Goal: Task Accomplishment & Management: Use online tool/utility

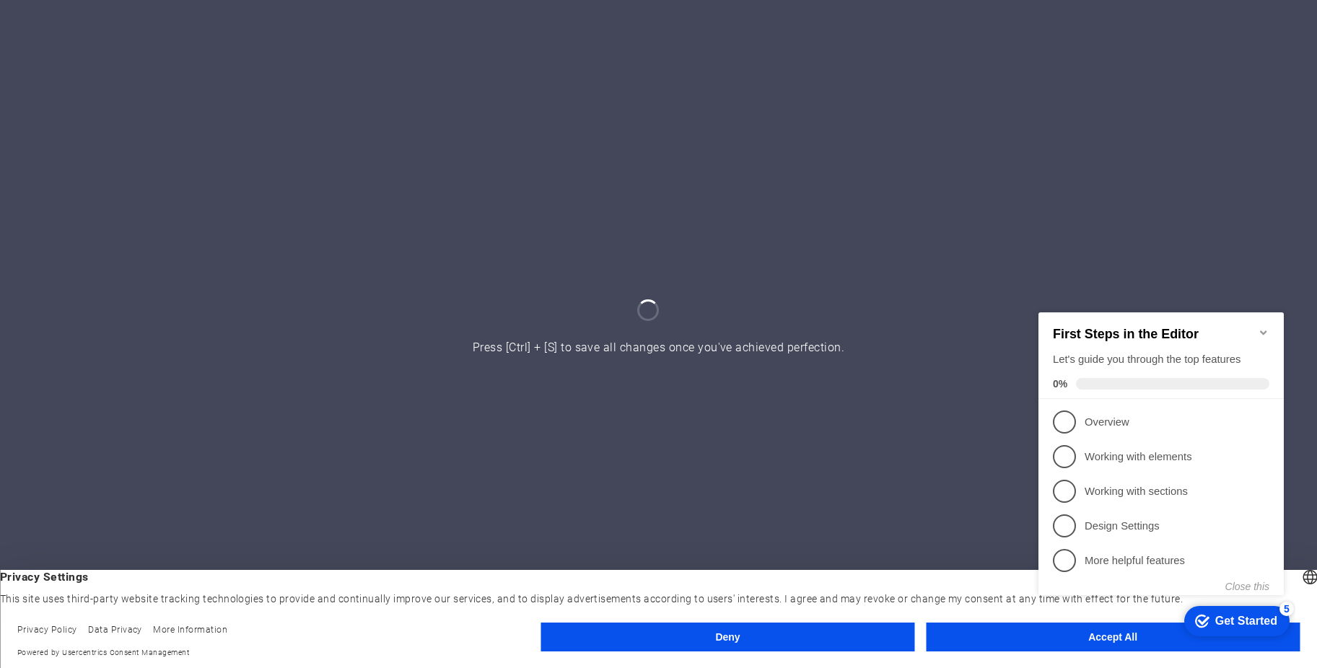
click at [1110, 637] on div "checkmark Get Started 5 First Steps in the Editor Let's guide you through the t…" at bounding box center [1163, 466] width 263 height 351
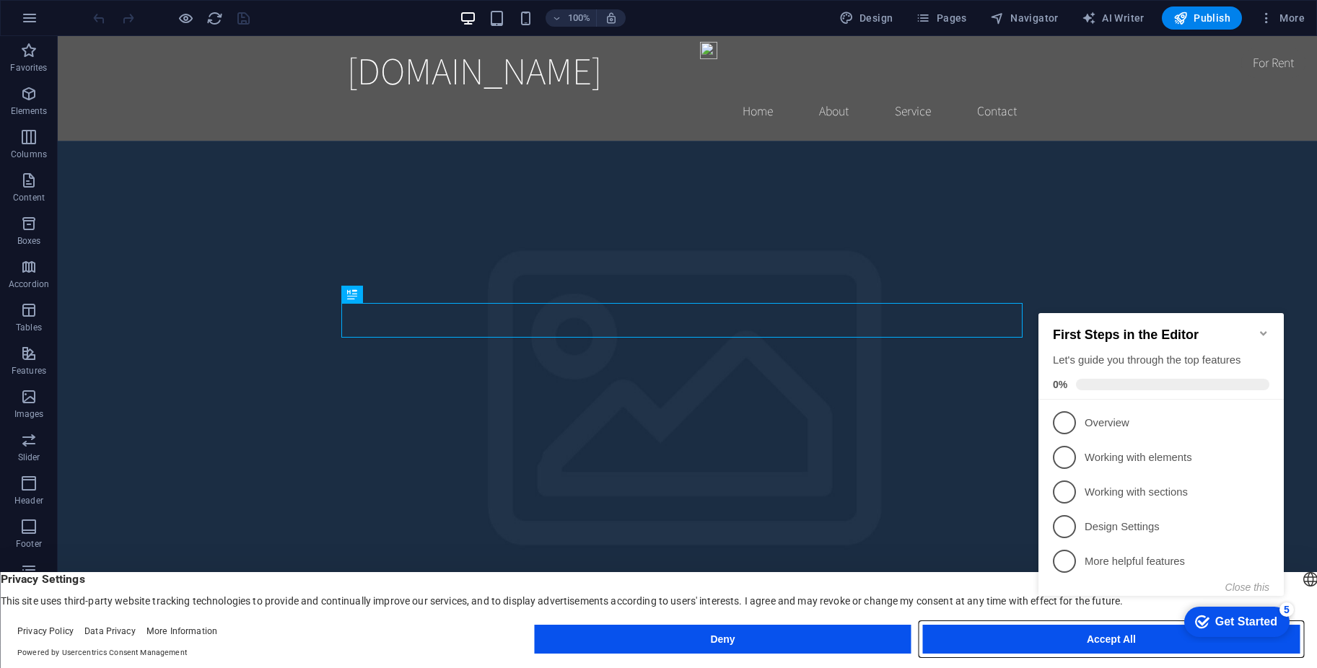
click at [986, 646] on button "Accept All" at bounding box center [1111, 639] width 377 height 29
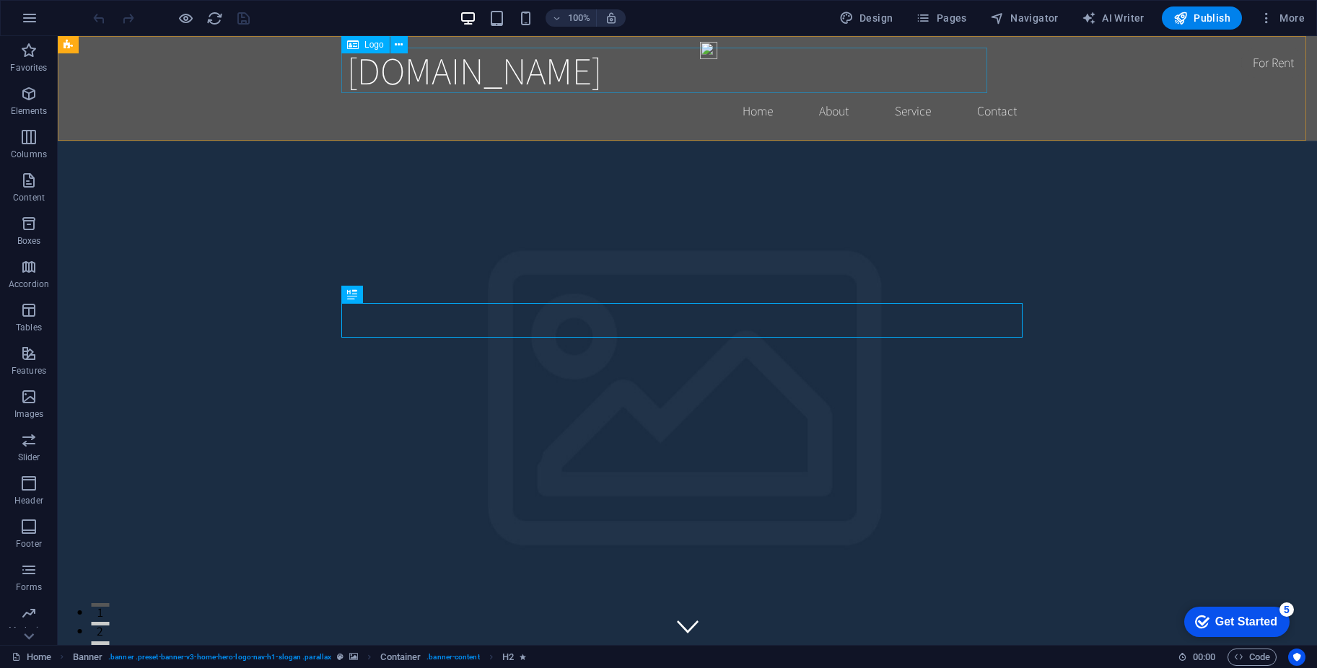
click at [367, 46] on span "Logo" at bounding box center [373, 44] width 19 height 9
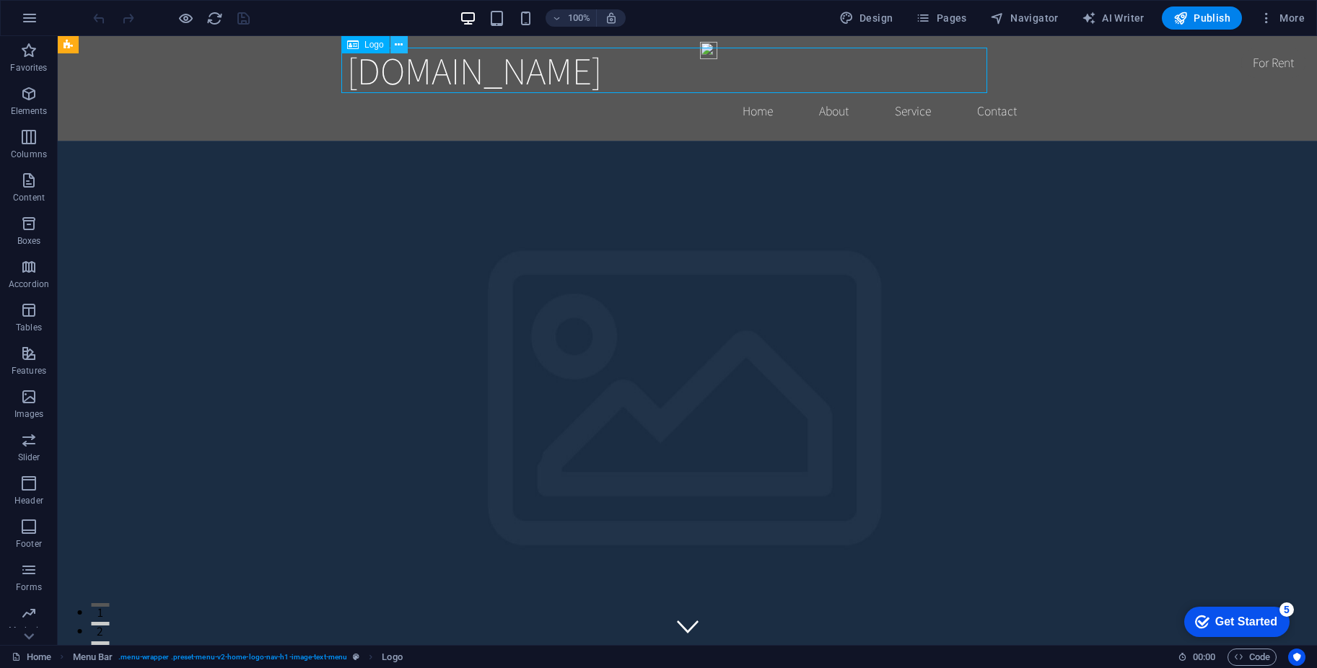
click at [0, 0] on icon at bounding box center [0, 0] width 0 height 0
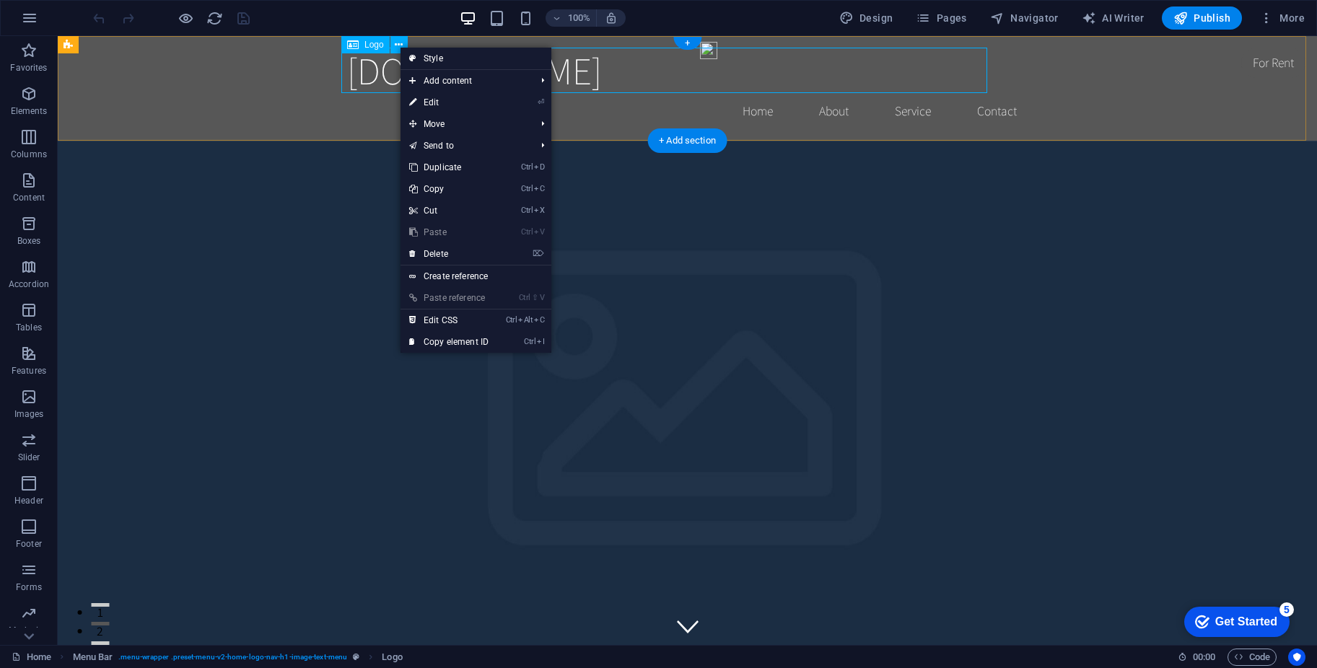
click at [372, 68] on div "[DOMAIN_NAME]" at bounding box center [687, 70] width 681 height 45
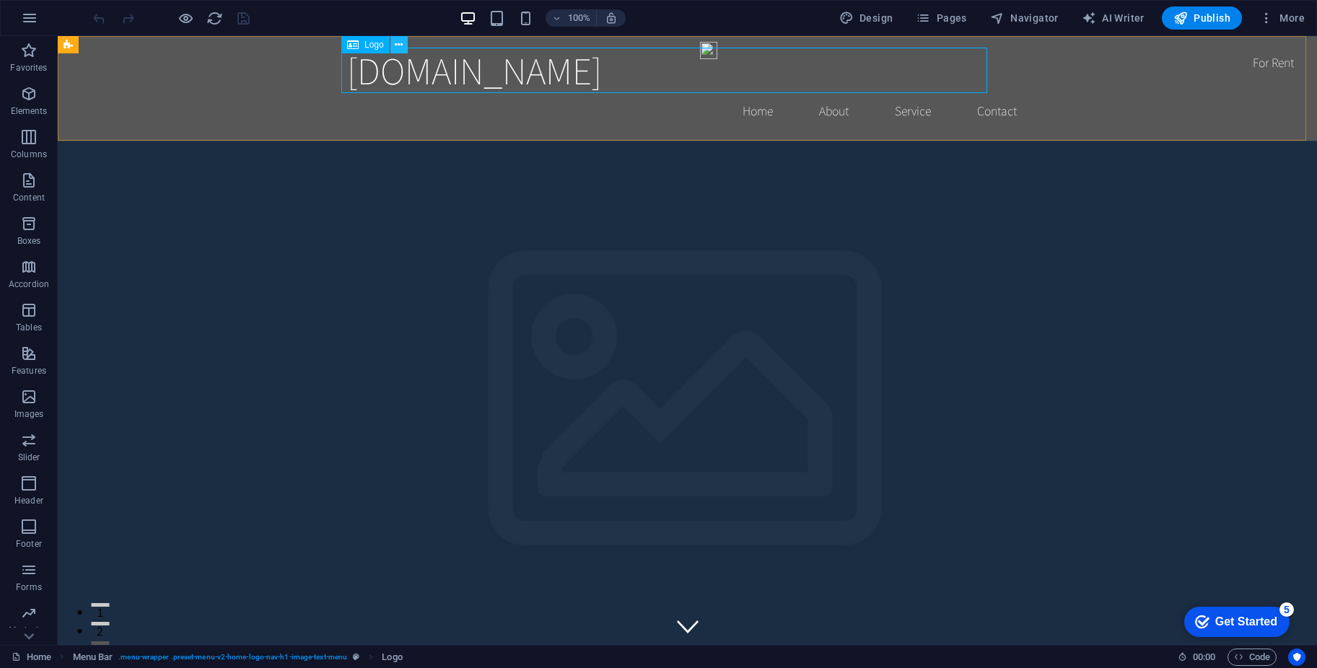
click at [0, 0] on icon at bounding box center [0, 0] width 0 height 0
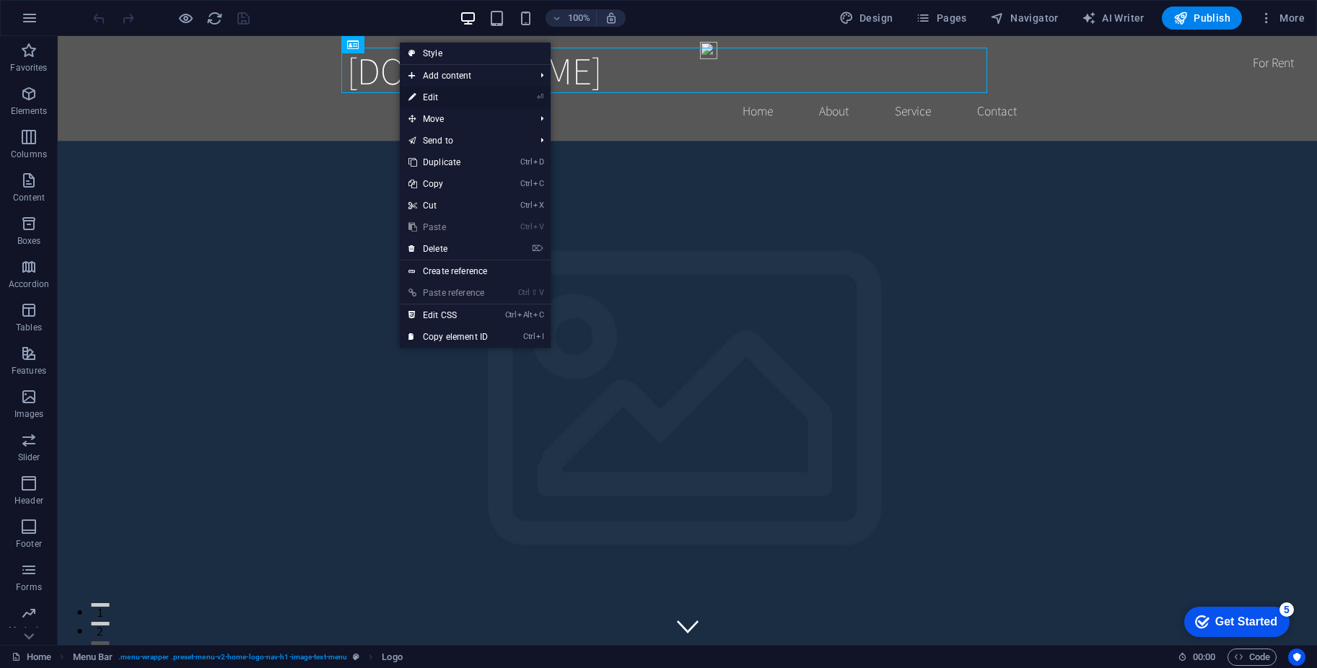
click at [439, 94] on link "⏎ Edit" at bounding box center [448, 98] width 97 height 22
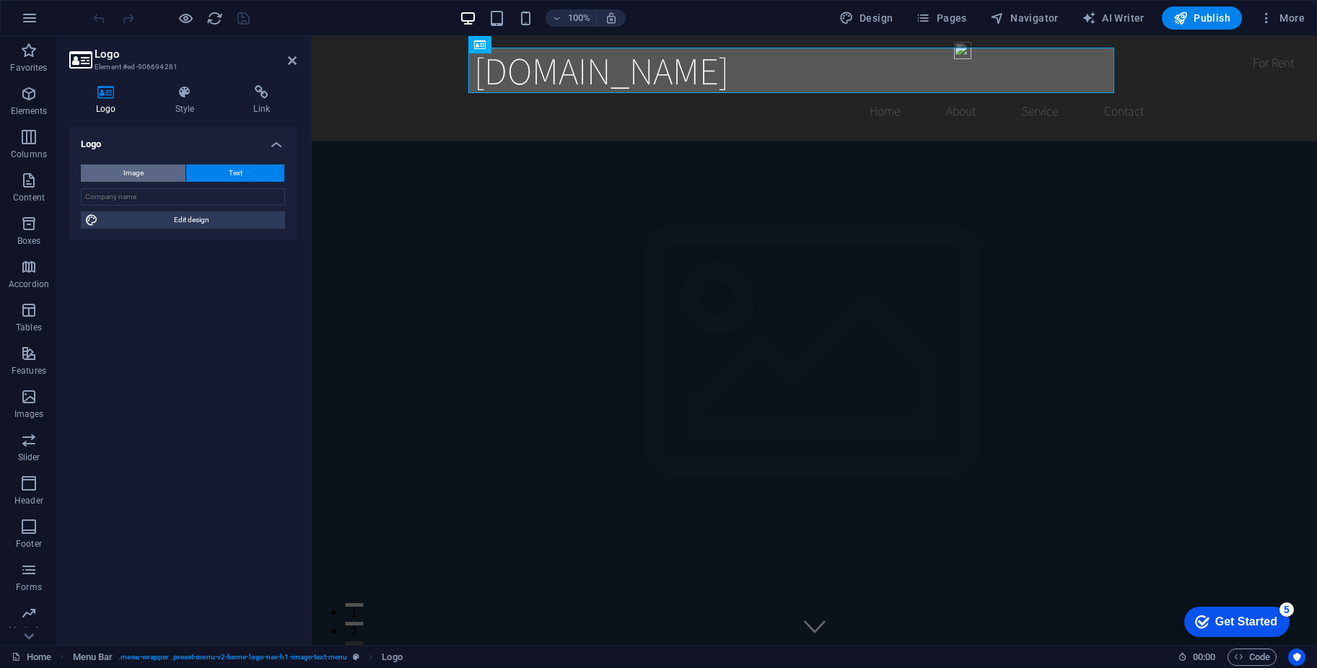
click at [114, 170] on button "Image" at bounding box center [133, 173] width 105 height 17
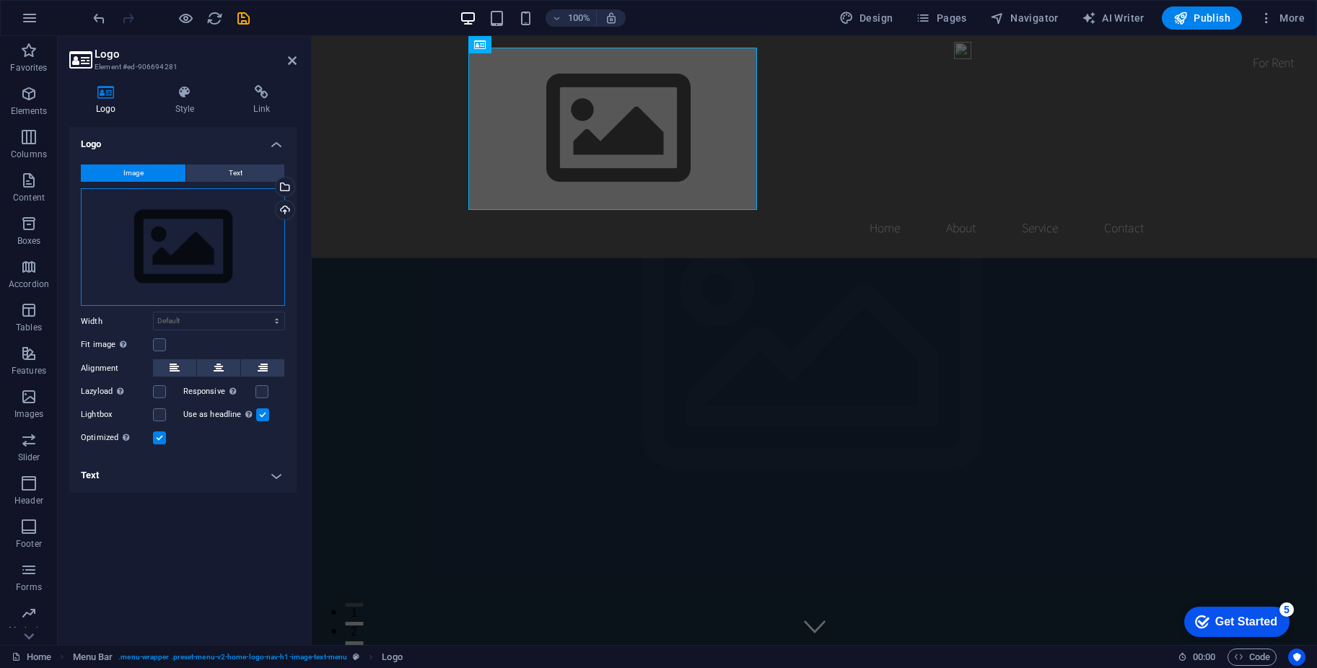
click at [166, 234] on div "Drag files here, click to choose files or select files from Files or our free s…" at bounding box center [183, 247] width 204 height 118
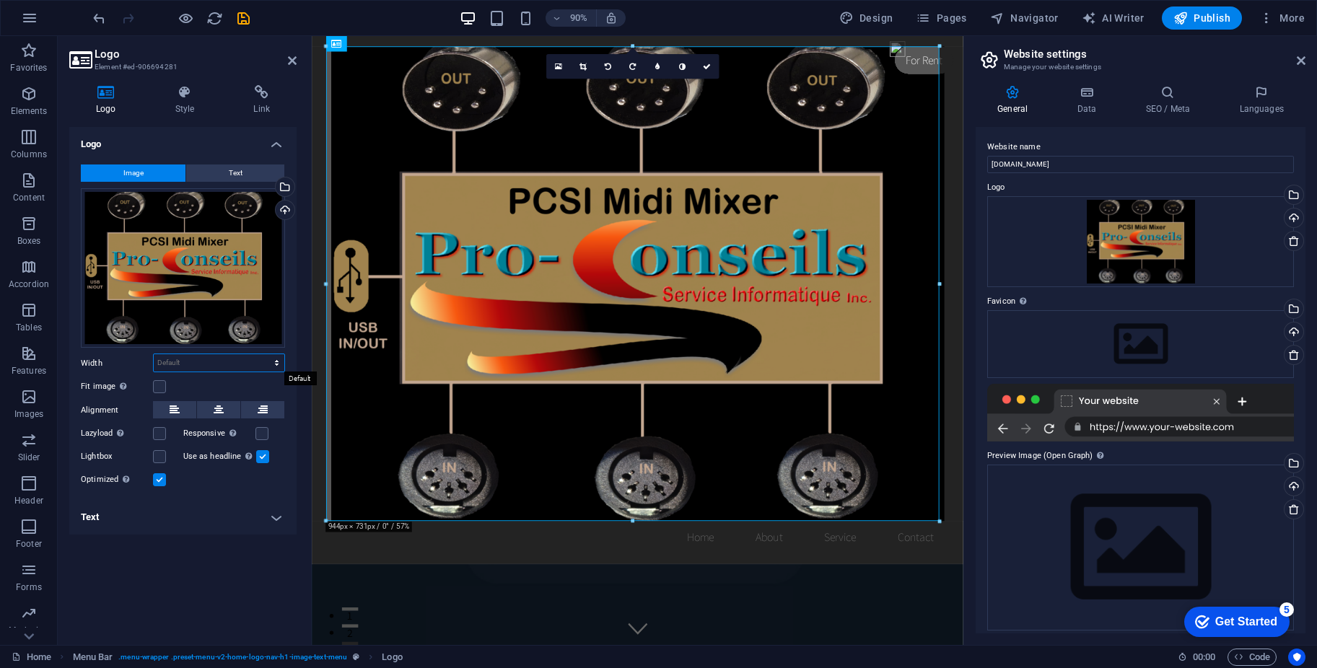
click at [276, 362] on select "Default auto px rem % em vh vw" at bounding box center [219, 362] width 131 height 17
select select "%"
click at [264, 354] on select "Default auto px rem % em vh vw" at bounding box center [219, 362] width 131 height 17
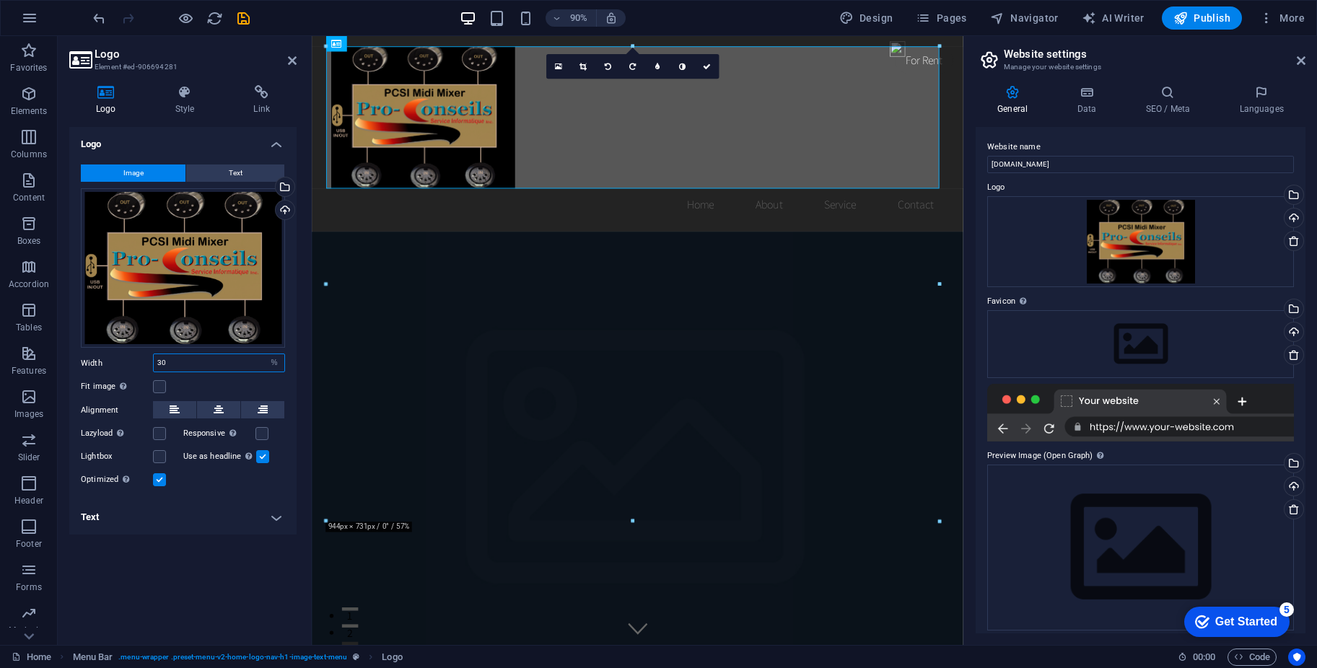
drag, startPoint x: 162, startPoint y: 363, endPoint x: 154, endPoint y: 361, distance: 8.1
click at [154, 361] on input "30" at bounding box center [219, 362] width 131 height 17
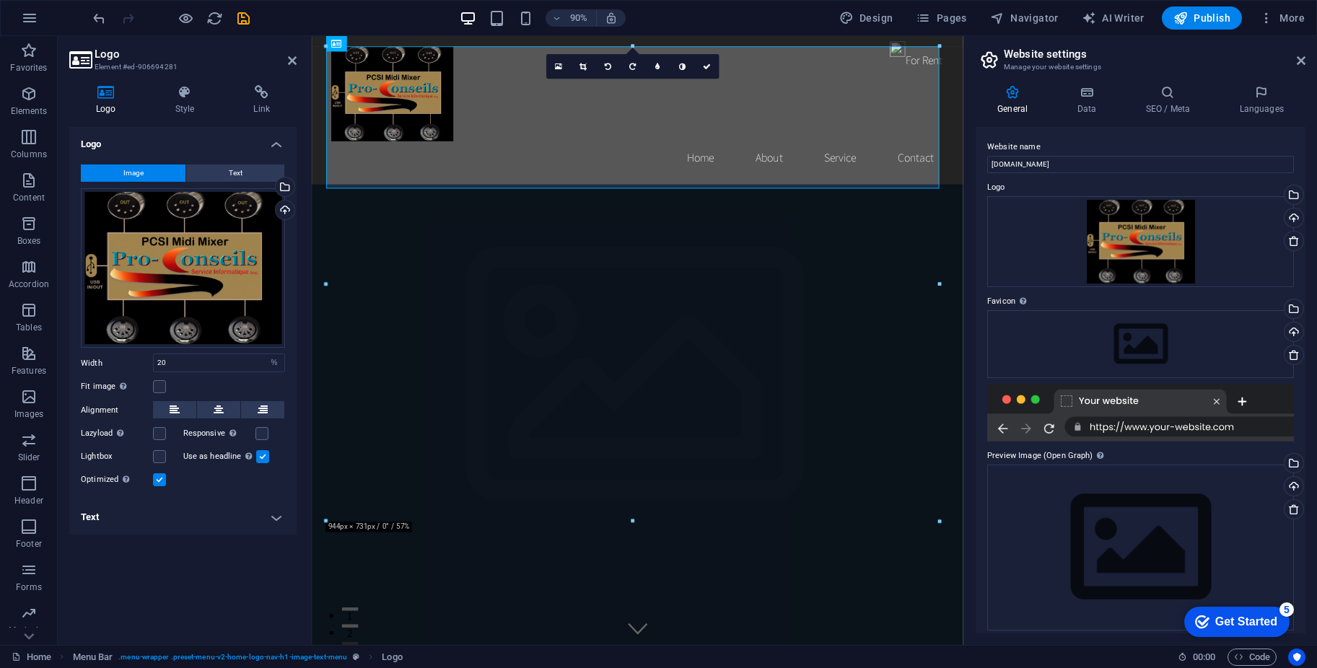
click at [224, 381] on div "Fit image Automatically fit image to a fixed width and height" at bounding box center [183, 386] width 204 height 17
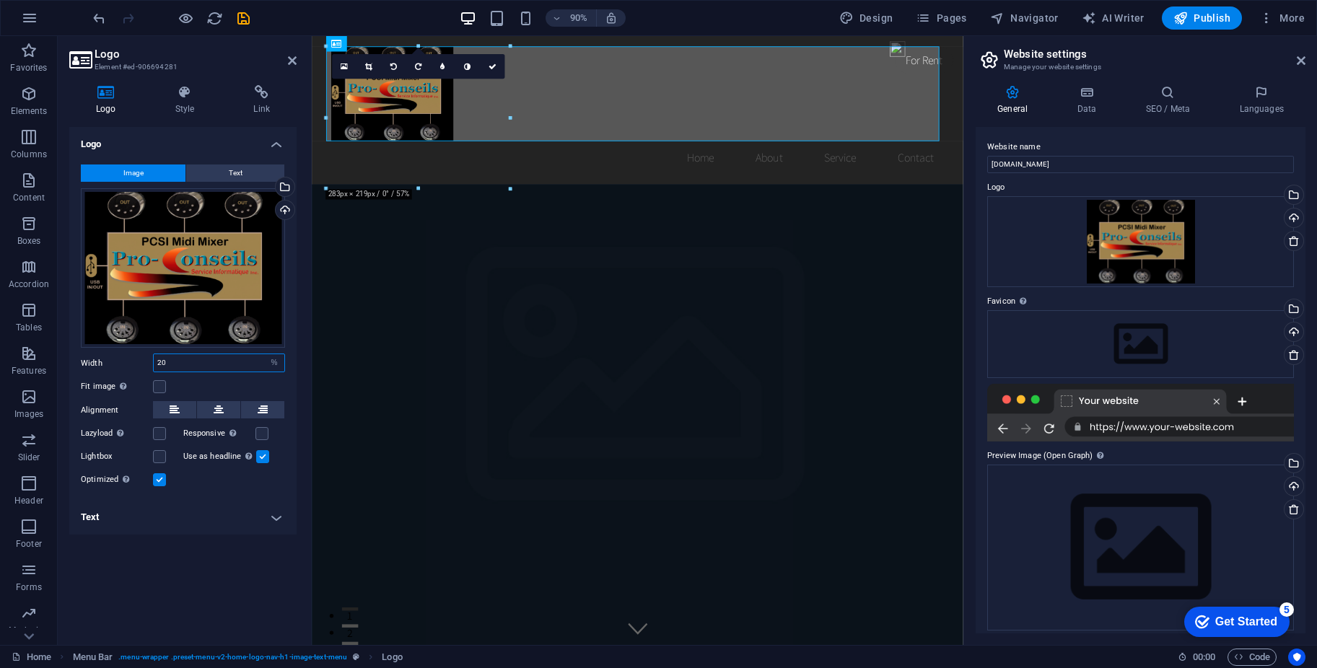
click at [169, 366] on input "20" at bounding box center [219, 362] width 131 height 17
click at [154, 361] on input "20" at bounding box center [219, 362] width 131 height 17
type input "10"
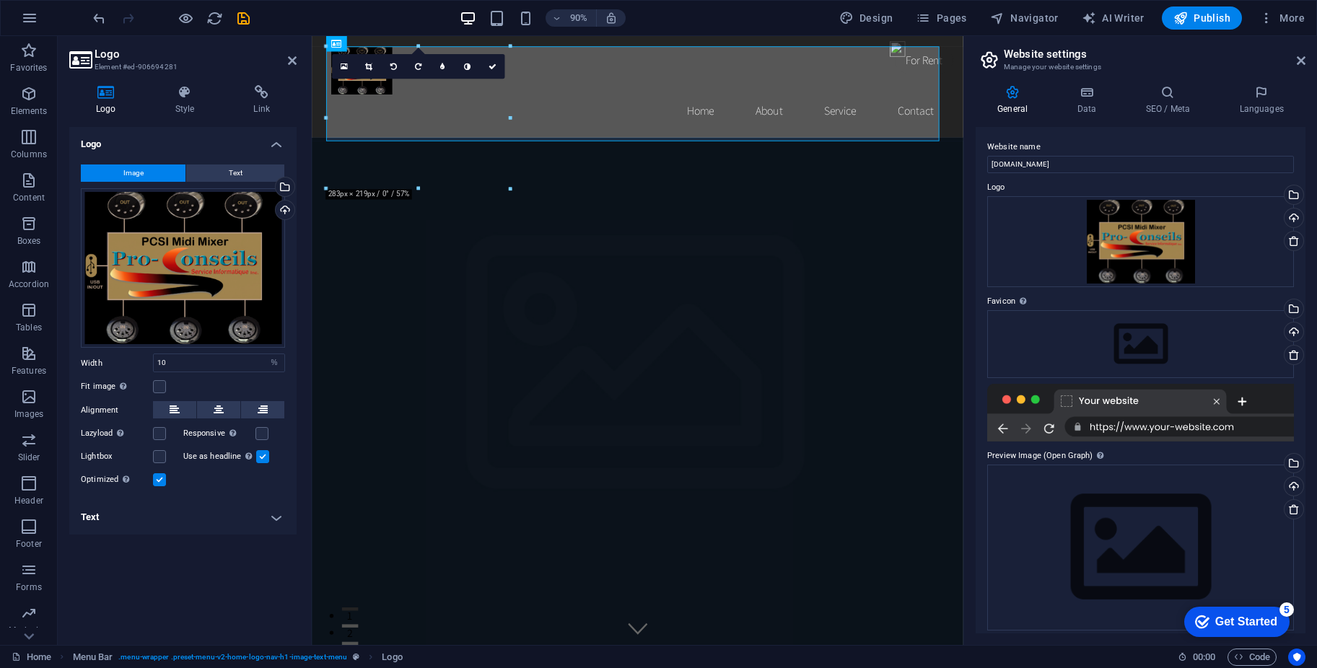
click at [224, 381] on div "Fit image Automatically fit image to a fixed width and height" at bounding box center [183, 386] width 204 height 17
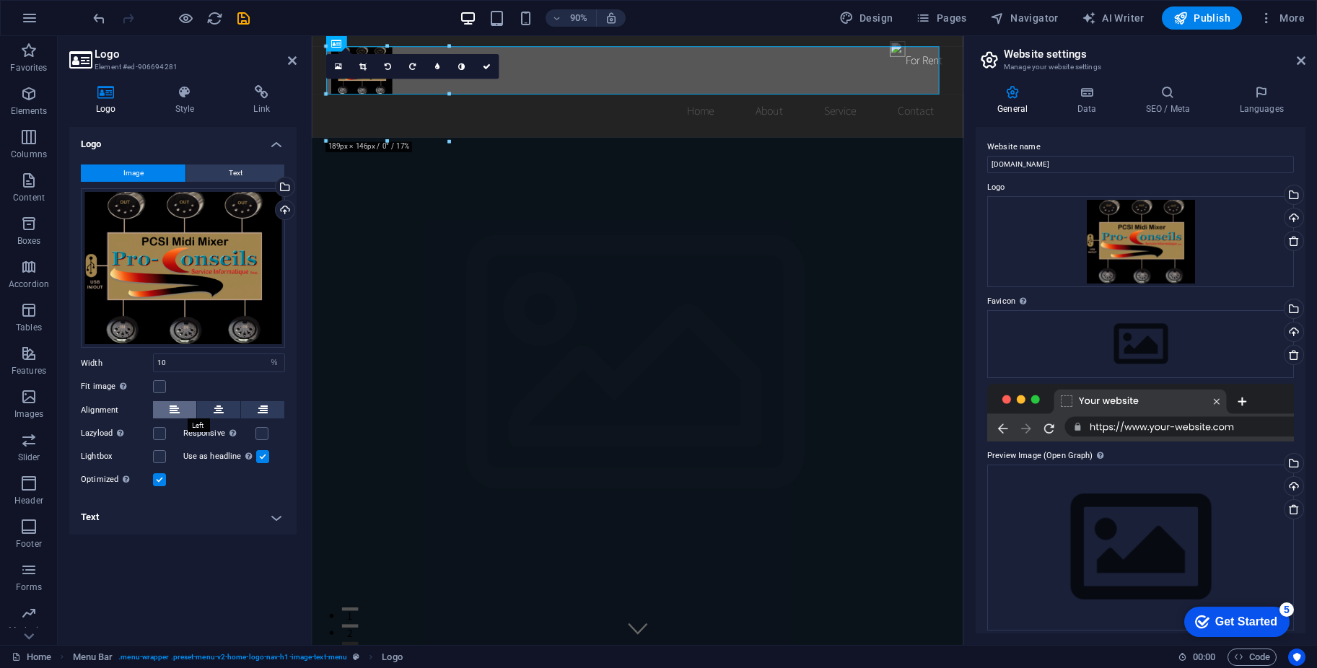
click at [175, 406] on icon at bounding box center [175, 409] width 10 height 17
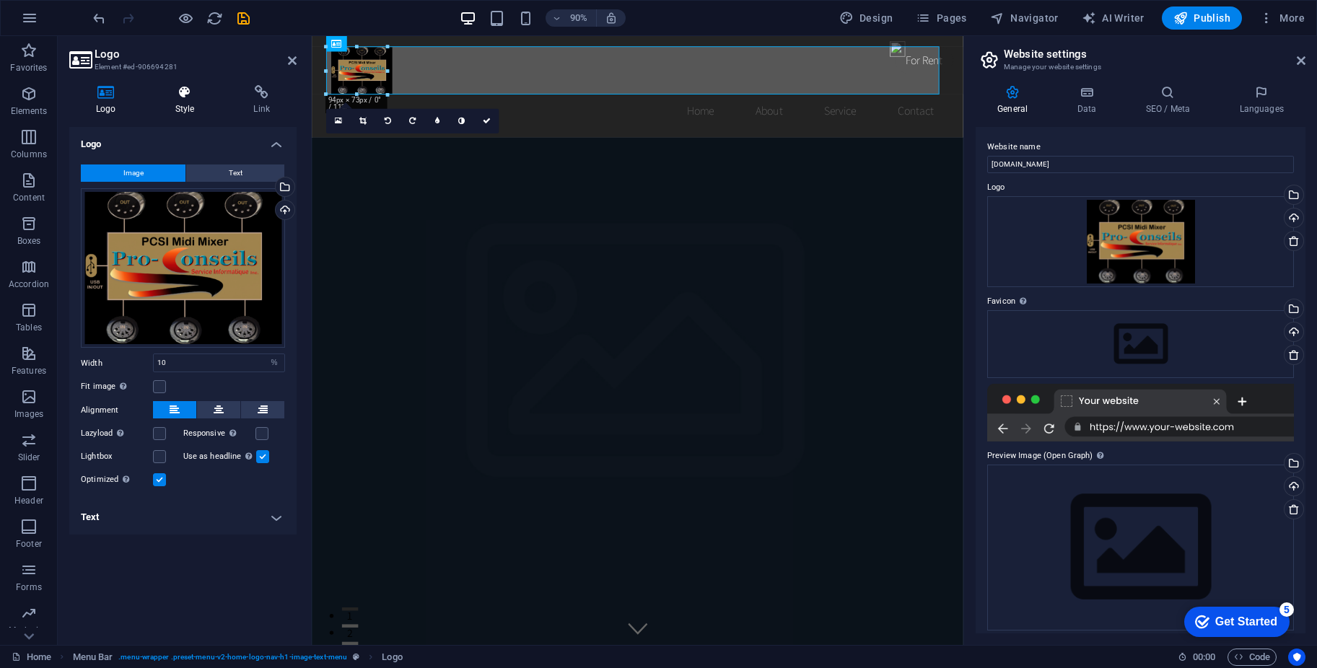
click at [195, 96] on icon at bounding box center [185, 92] width 73 height 14
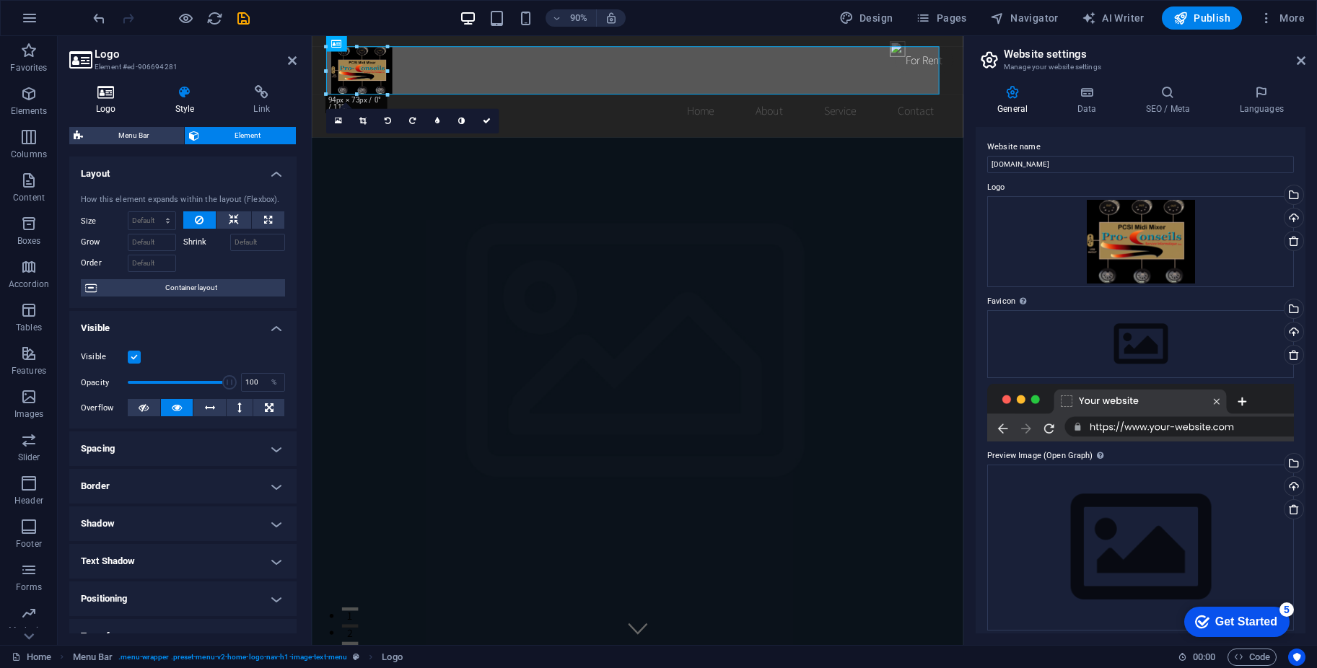
click at [114, 94] on icon at bounding box center [106, 92] width 74 height 14
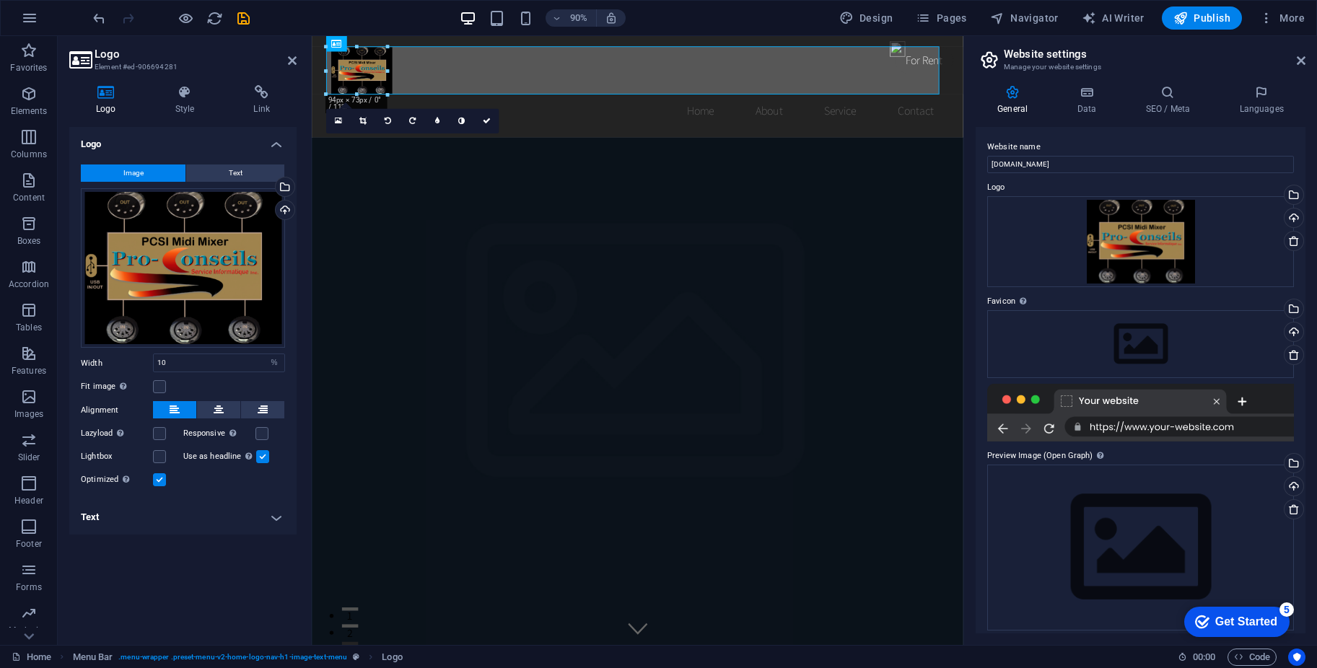
click at [110, 514] on h4 "Text" at bounding box center [182, 517] width 227 height 35
click at [162, 382] on label at bounding box center [159, 386] width 13 height 13
click at [0, 0] on input "Fit image Automatically fit image to a fixed width and height" at bounding box center [0, 0] width 0 height 0
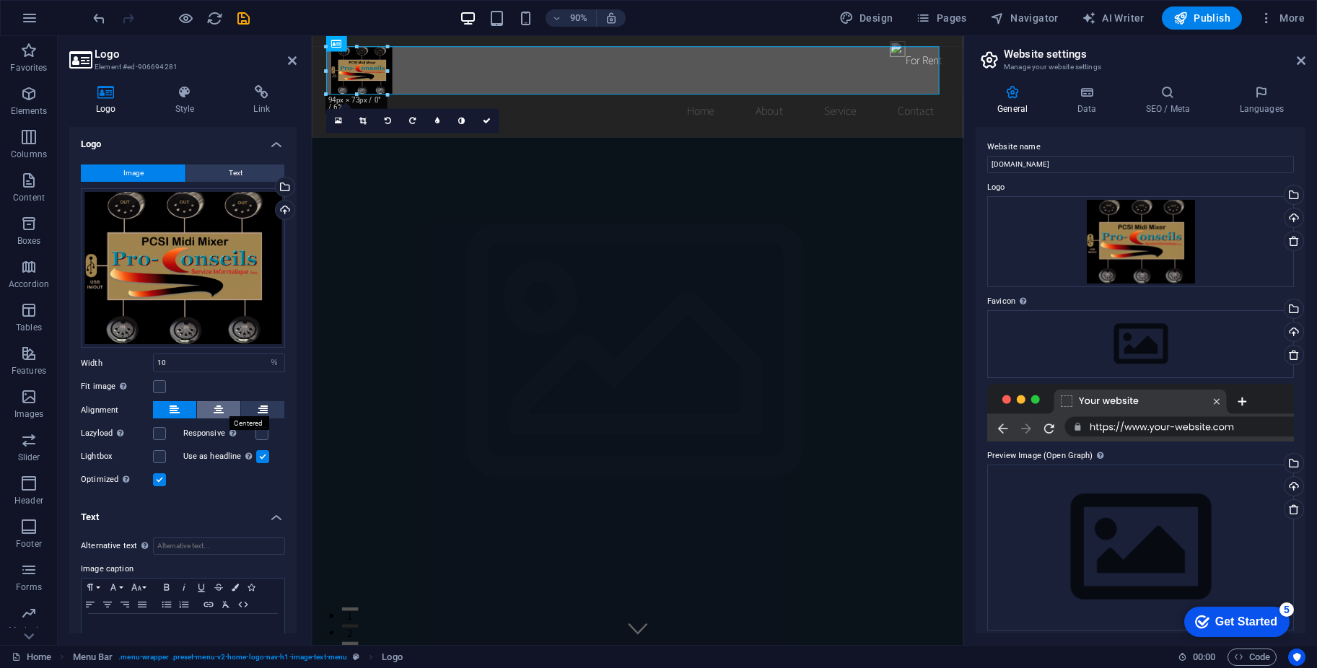
click at [214, 401] on icon at bounding box center [219, 409] width 10 height 17
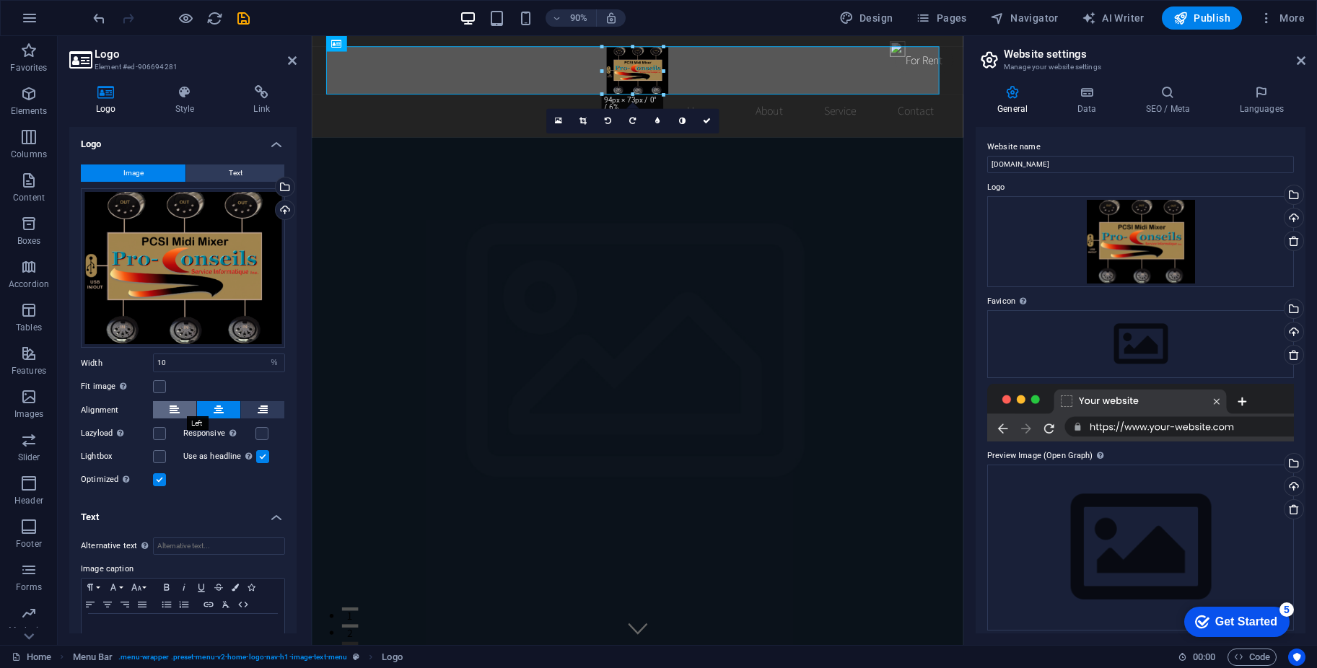
click at [177, 407] on icon at bounding box center [175, 409] width 10 height 17
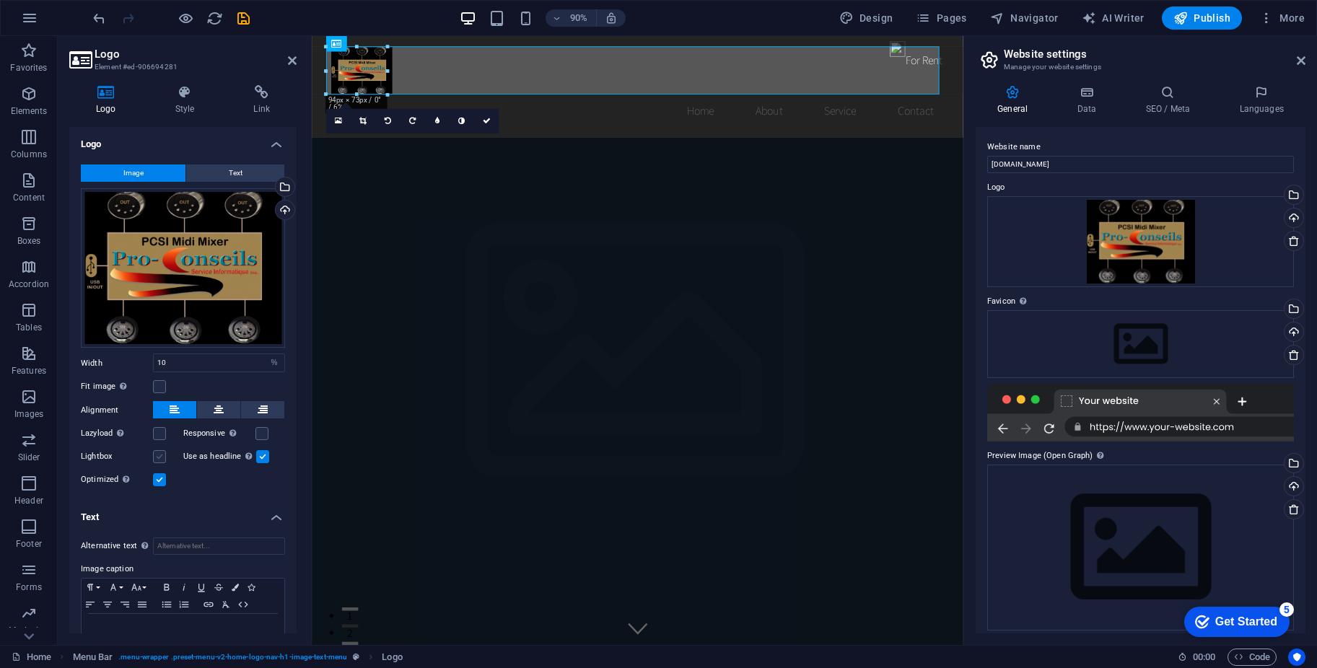
click at [161, 453] on label at bounding box center [159, 456] width 13 height 13
click at [0, 0] on input "Lightbox" at bounding box center [0, 0] width 0 height 0
click at [158, 452] on label at bounding box center [159, 456] width 13 height 13
click at [0, 0] on input "Lightbox" at bounding box center [0, 0] width 0 height 0
click at [292, 58] on icon at bounding box center [292, 61] width 9 height 12
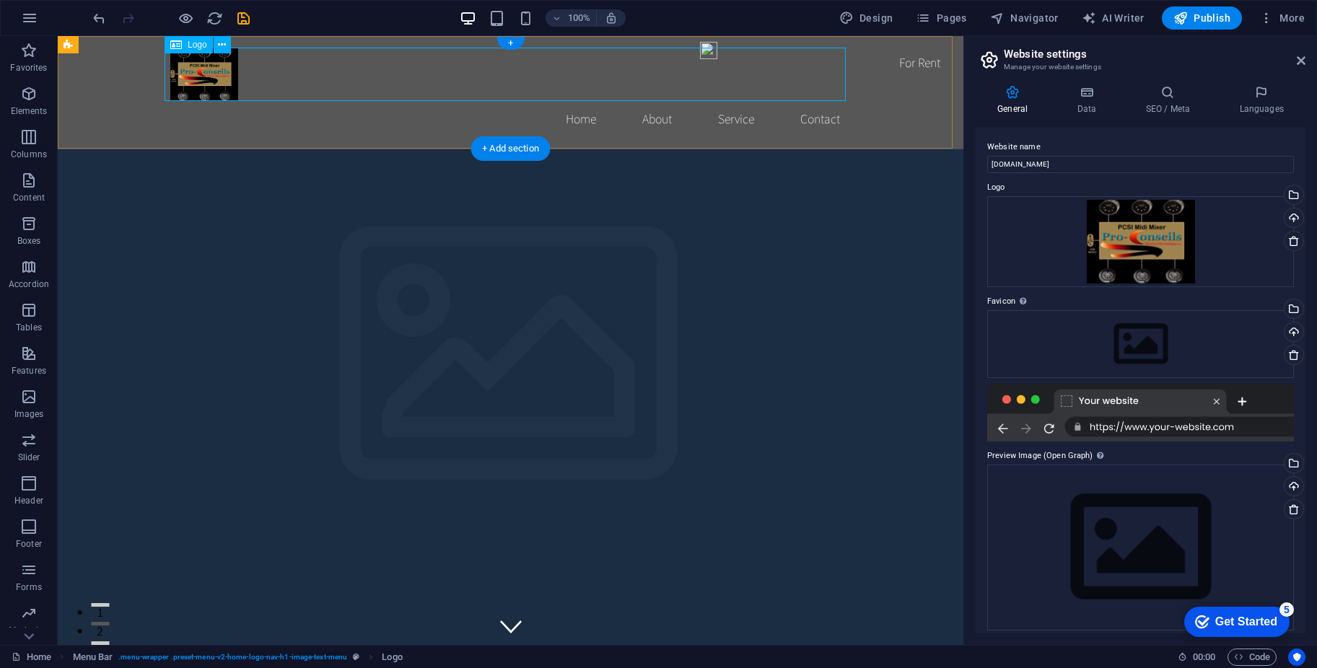
click at [315, 77] on div at bounding box center [510, 74] width 681 height 53
click at [0, 0] on icon at bounding box center [0, 0] width 0 height 0
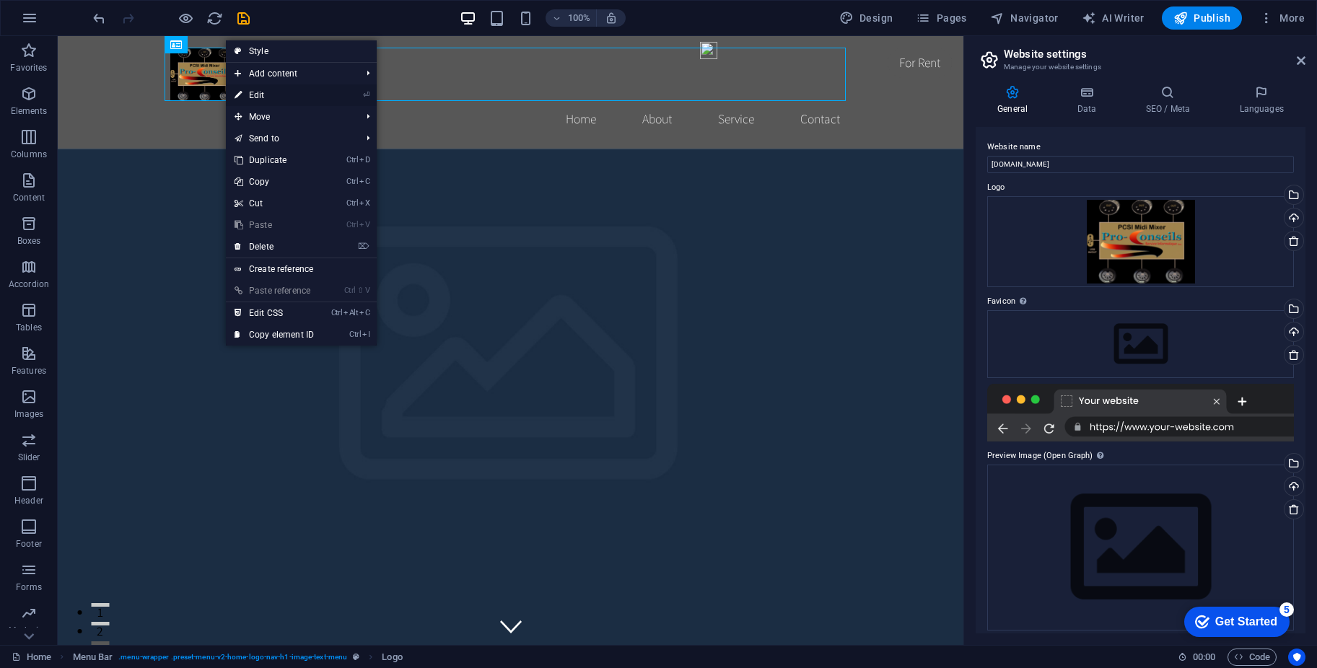
click at [261, 93] on link "⏎ Edit" at bounding box center [274, 95] width 97 height 22
select select "%"
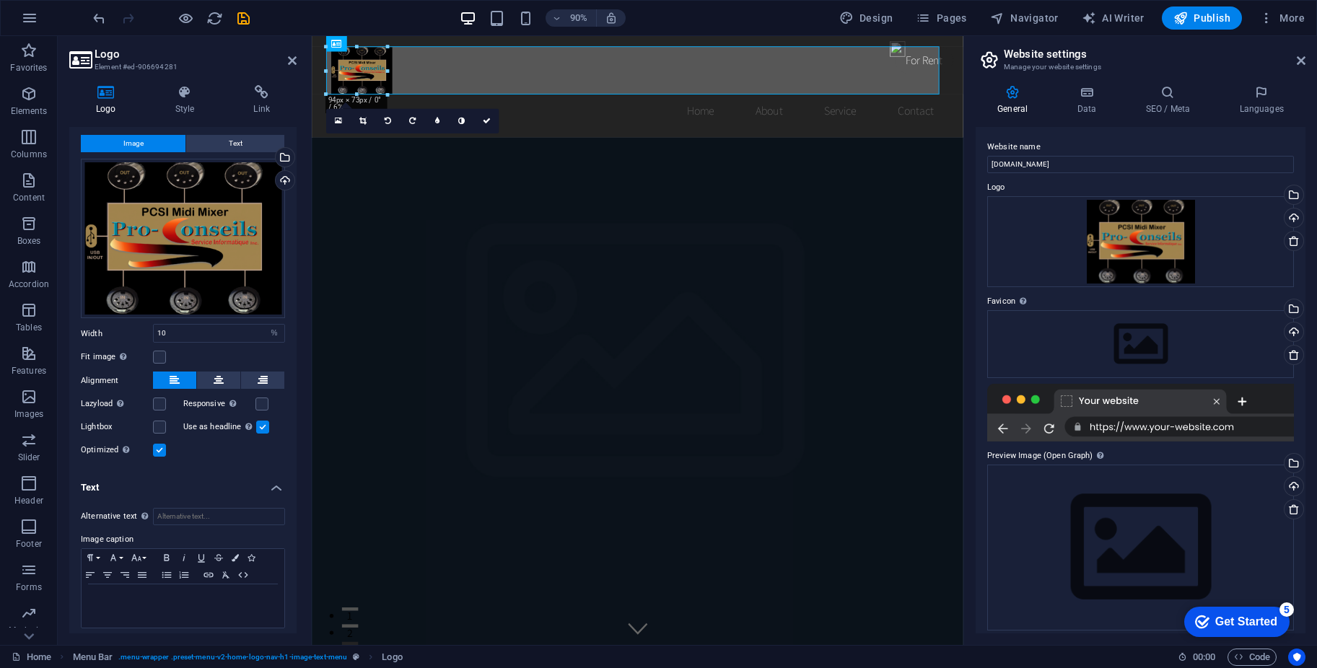
scroll to position [35, 0]
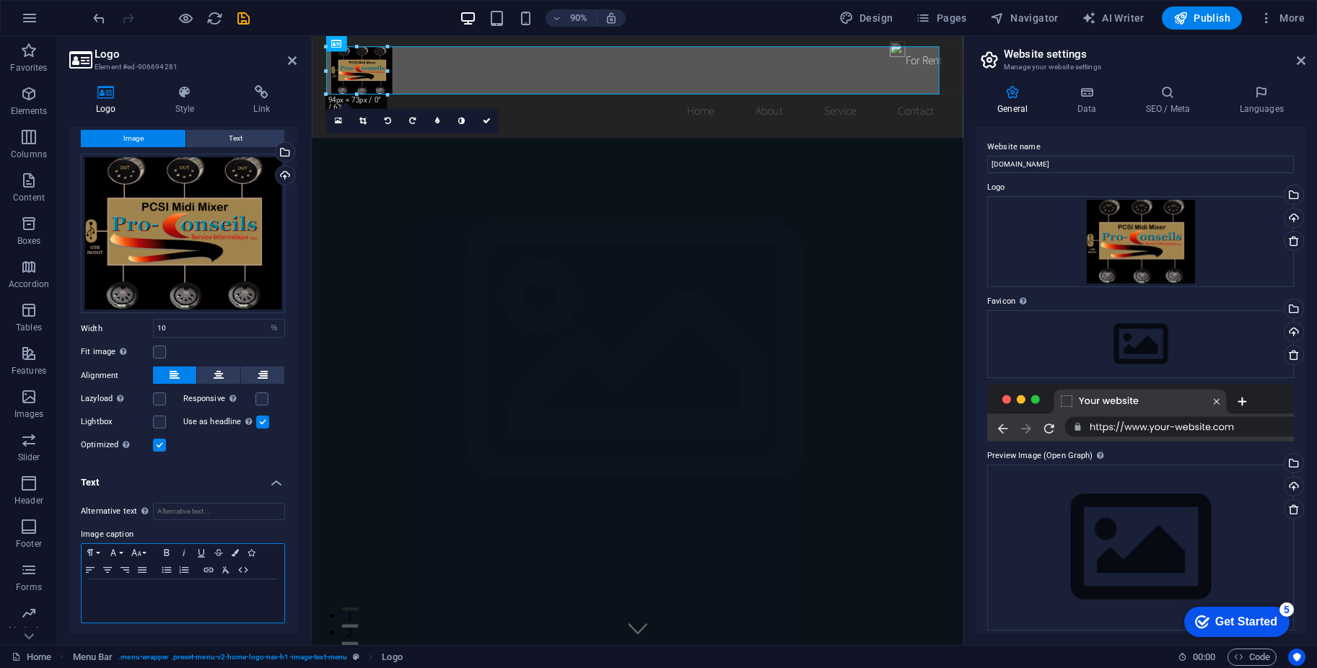
click at [128, 600] on div at bounding box center [183, 600] width 203 height 43
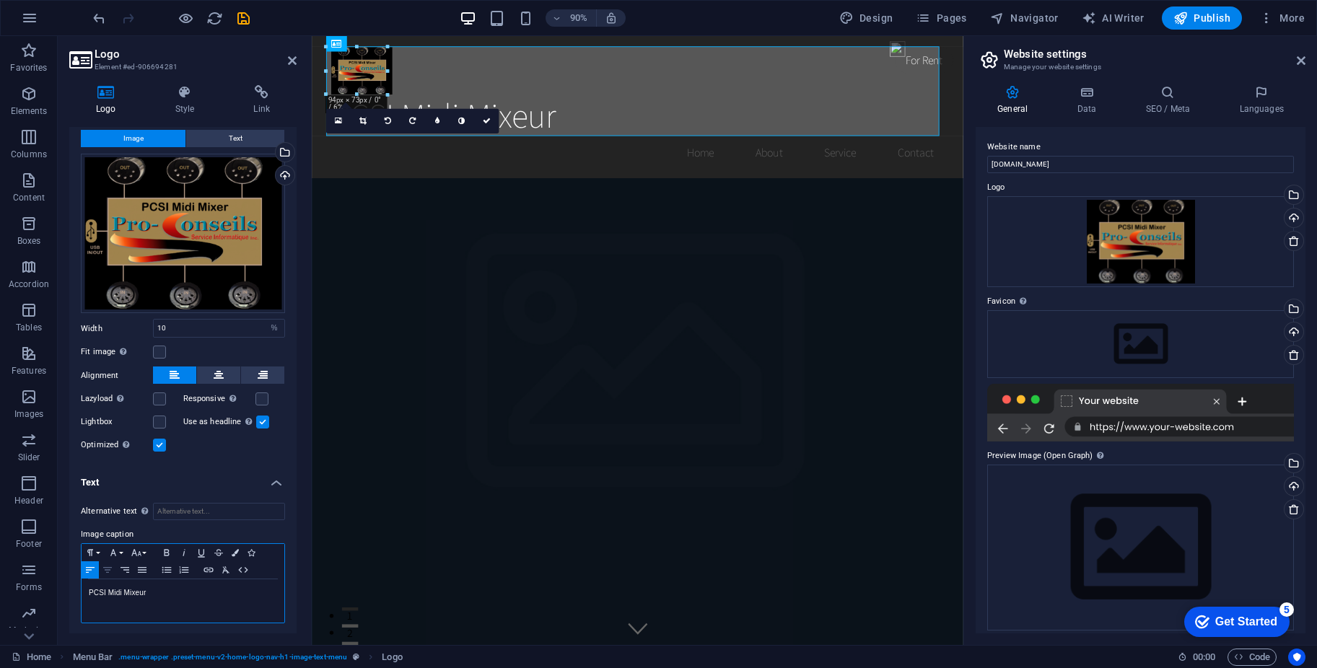
click at [105, 571] on icon "button" at bounding box center [107, 570] width 17 height 12
drag, startPoint x: 150, startPoint y: 592, endPoint x: 214, endPoint y: 595, distance: 63.6
click at [214, 595] on p "PCSI Midi Mixeur" at bounding box center [183, 593] width 188 height 13
click at [167, 549] on icon "button" at bounding box center [166, 552] width 5 height 6
click at [118, 644] on div "Logo Style Link Logo Image Text Drag files here, click to choose files or selec…" at bounding box center [183, 359] width 250 height 571
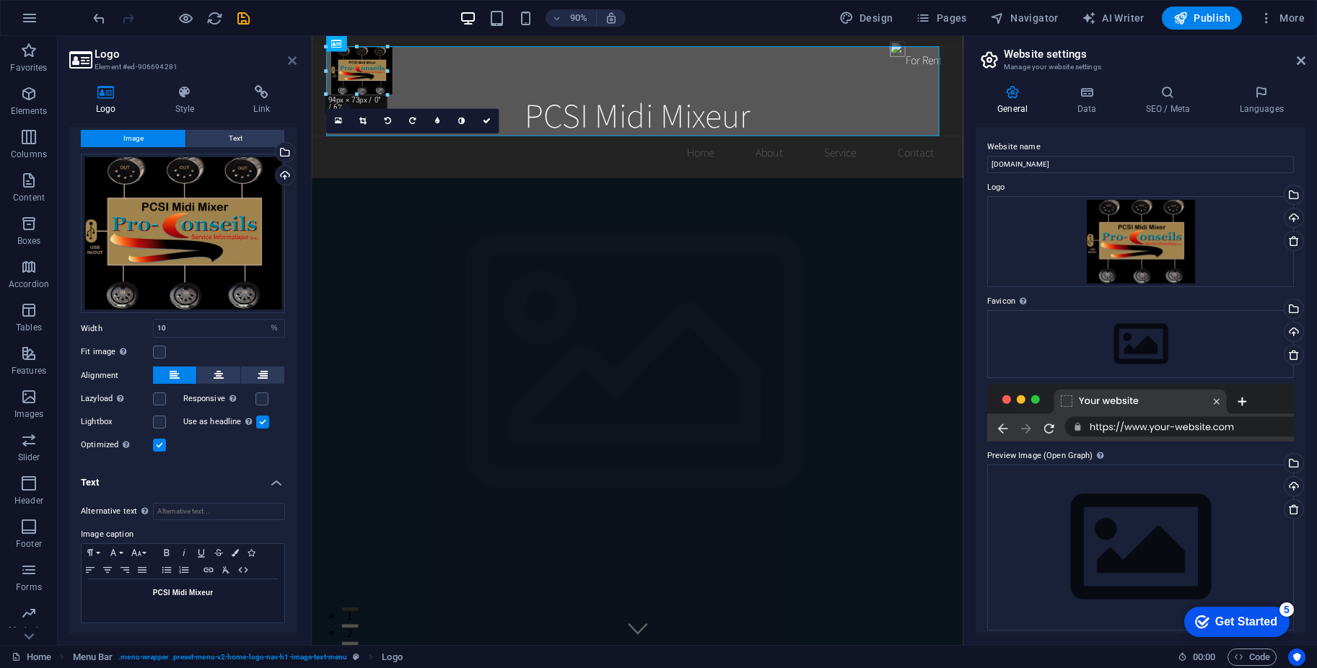
click at [291, 61] on icon at bounding box center [292, 61] width 9 height 12
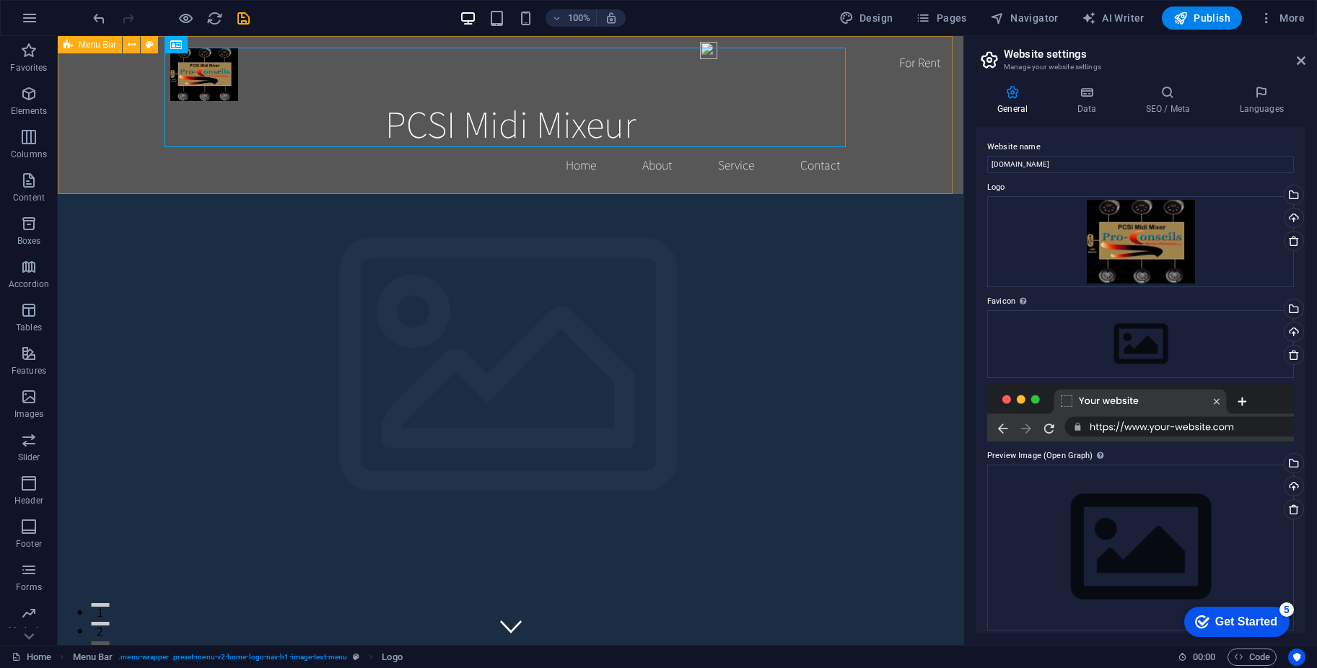
click at [0, 0] on icon at bounding box center [0, 0] width 0 height 0
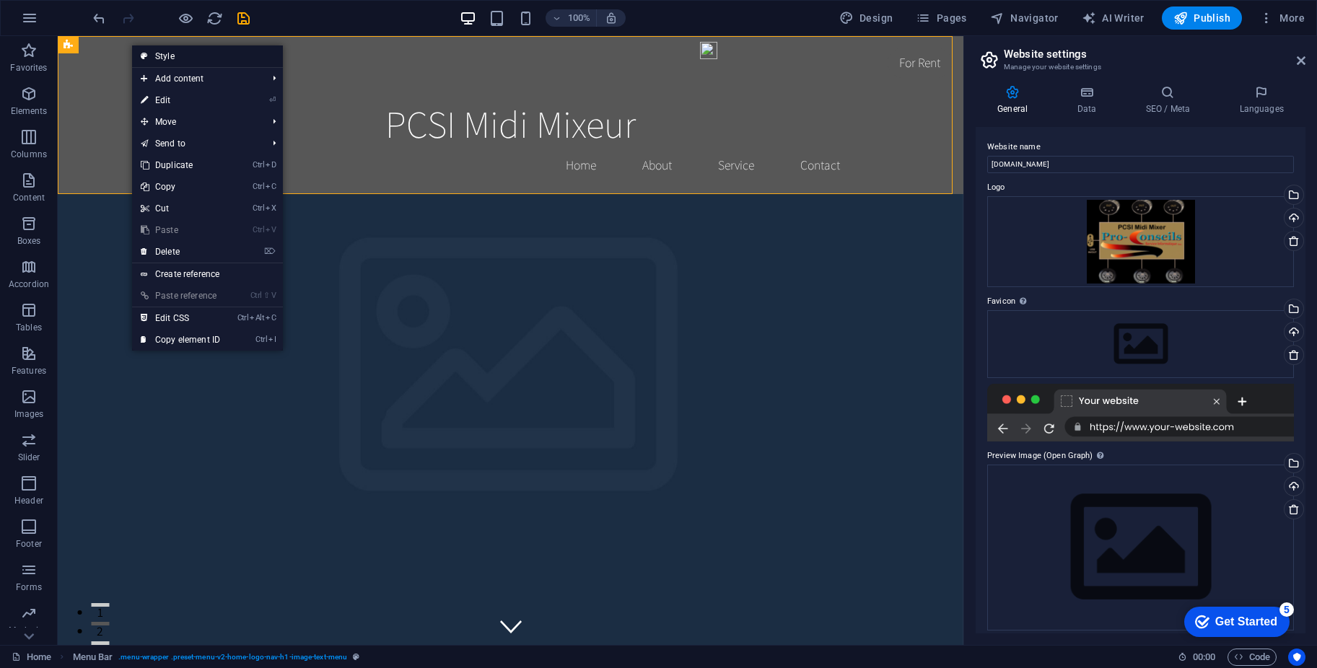
click at [166, 56] on link "Style" at bounding box center [207, 56] width 151 height 22
select select "rem"
select select "preset-menu-v2-home-logo-nav-h1-image-text-menu"
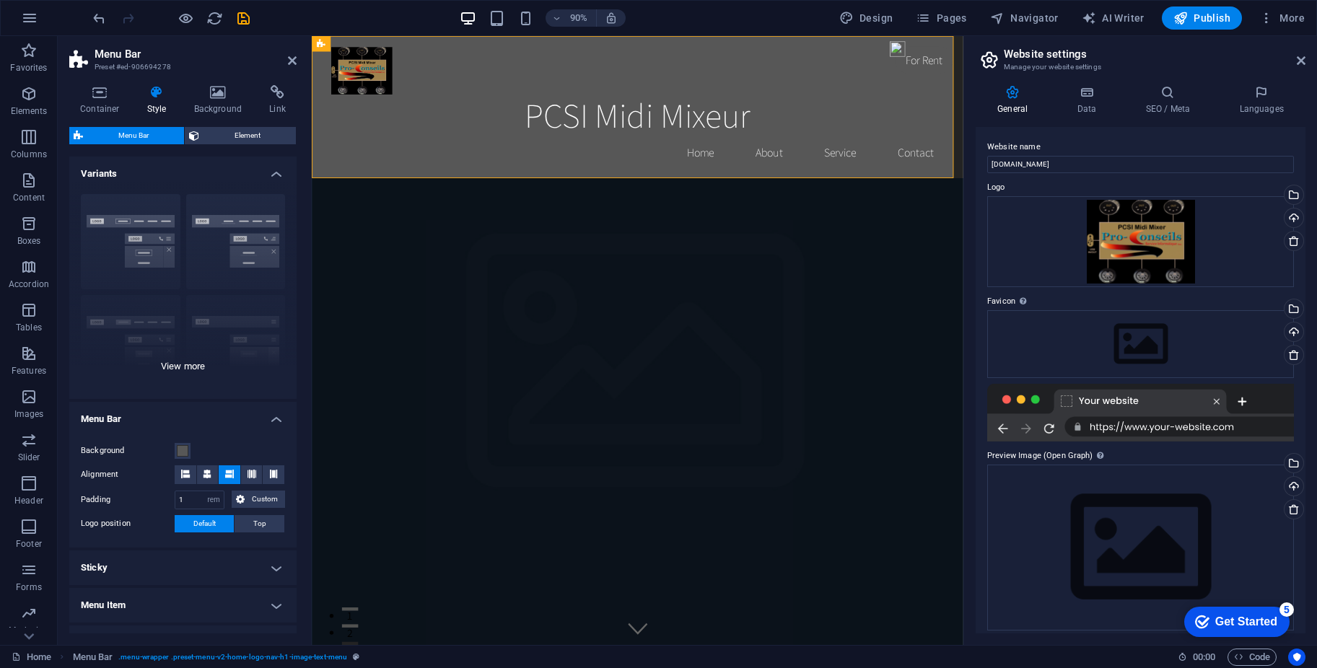
click at [103, 219] on div "Border Centered Default Fixed Loki Trigger Wide XXL" at bounding box center [182, 291] width 227 height 216
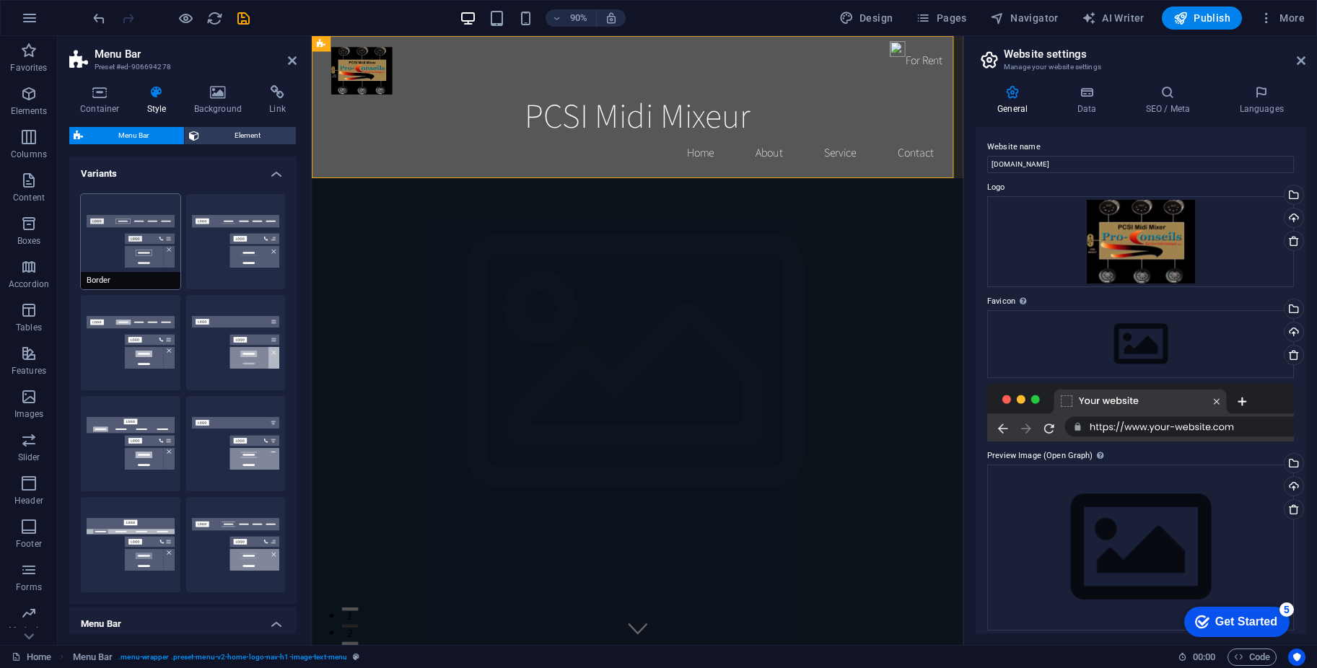
click at [112, 220] on button "Border" at bounding box center [131, 241] width 100 height 95
click at [291, 59] on icon at bounding box center [292, 61] width 9 height 12
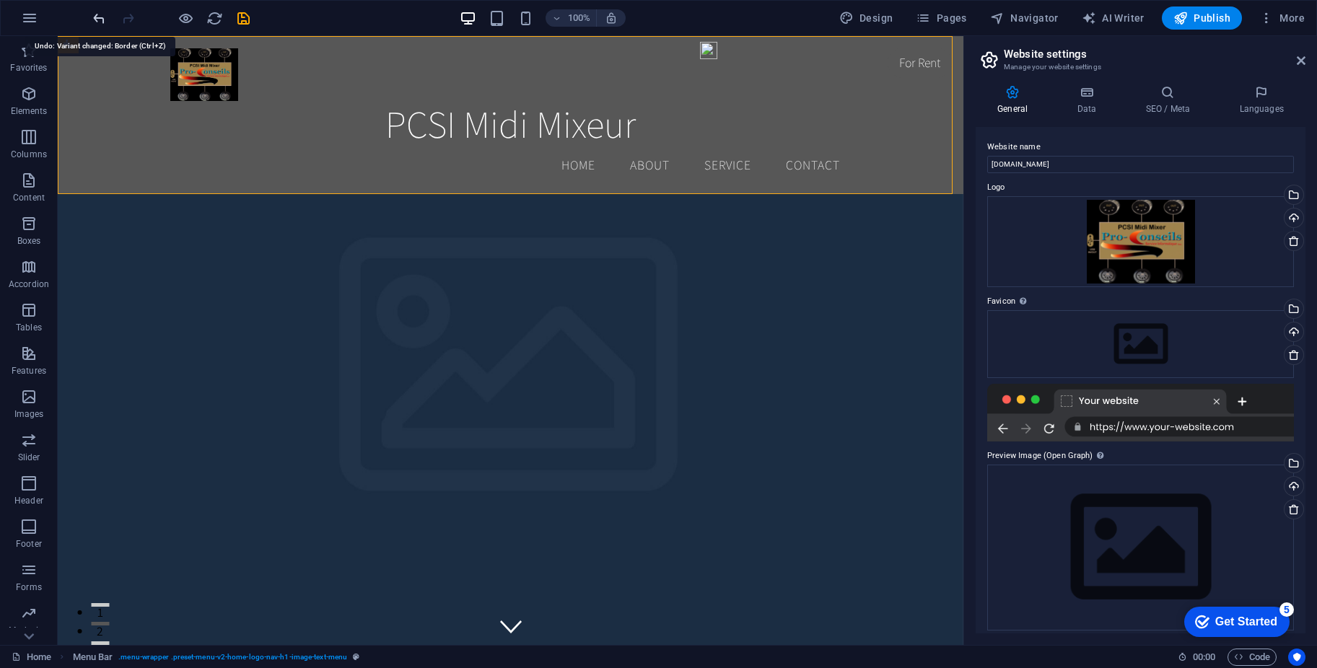
click at [103, 15] on icon "undo" at bounding box center [99, 18] width 17 height 17
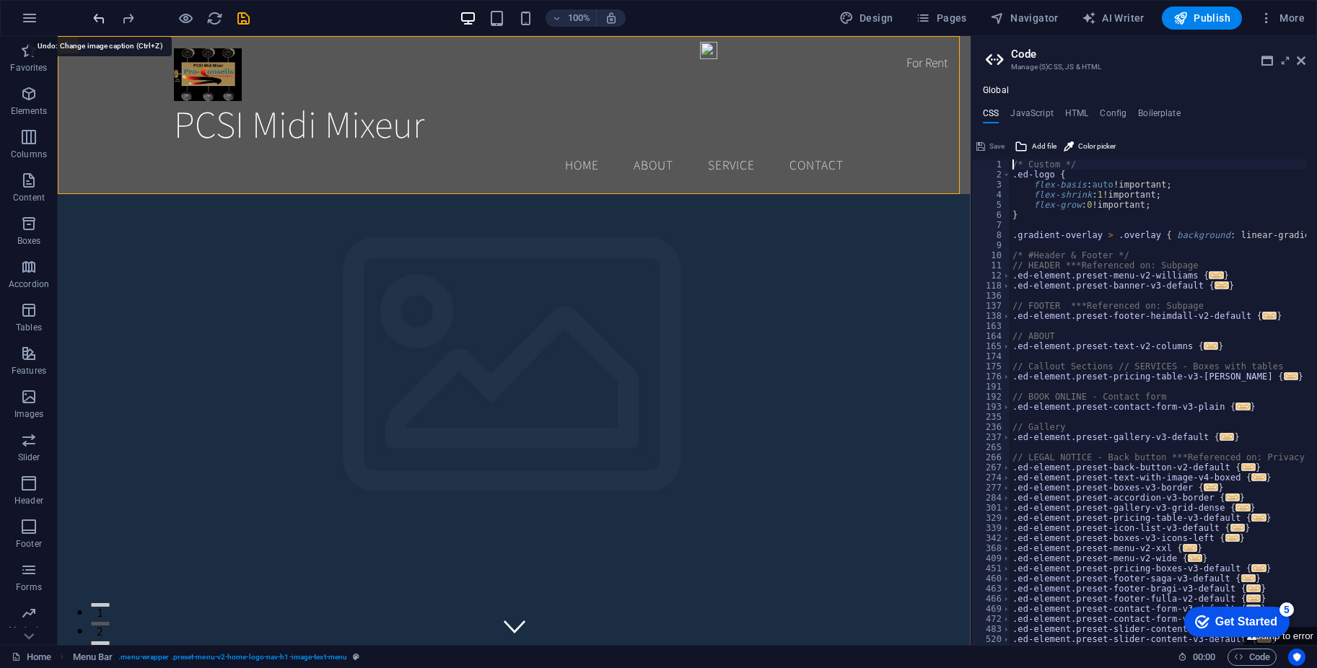
click at [103, 15] on icon "undo" at bounding box center [99, 18] width 17 height 17
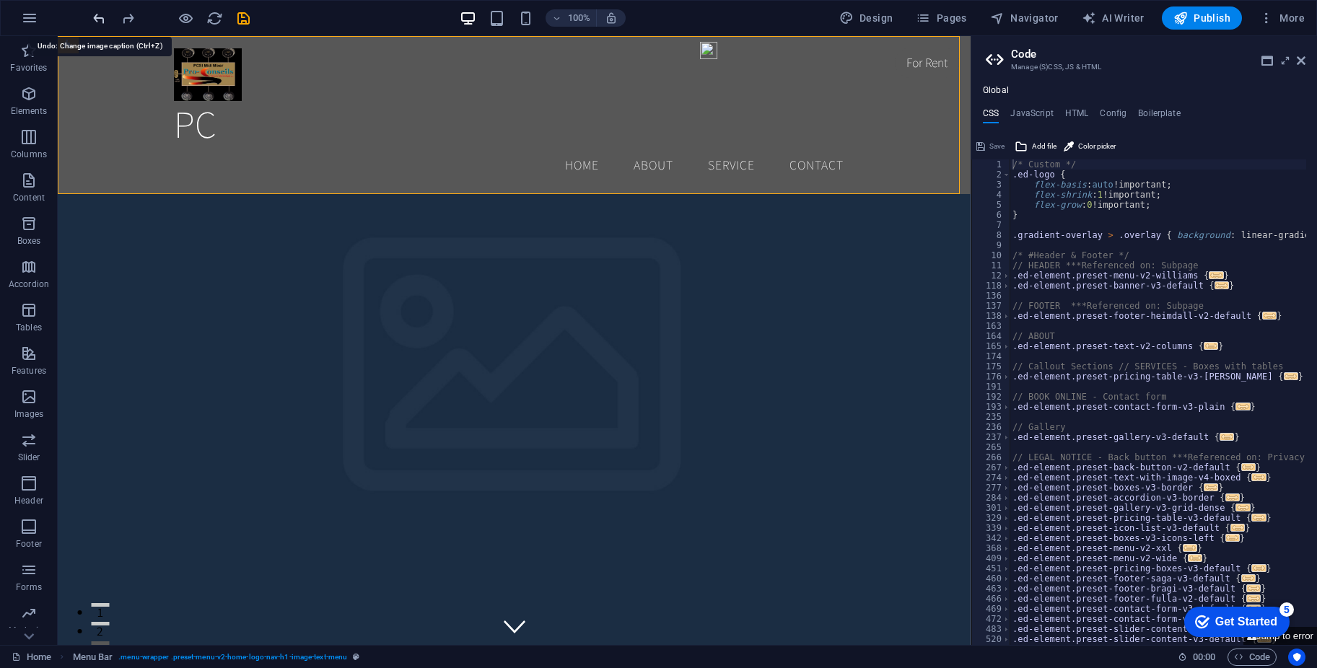
click at [102, 15] on icon "undo" at bounding box center [99, 18] width 17 height 17
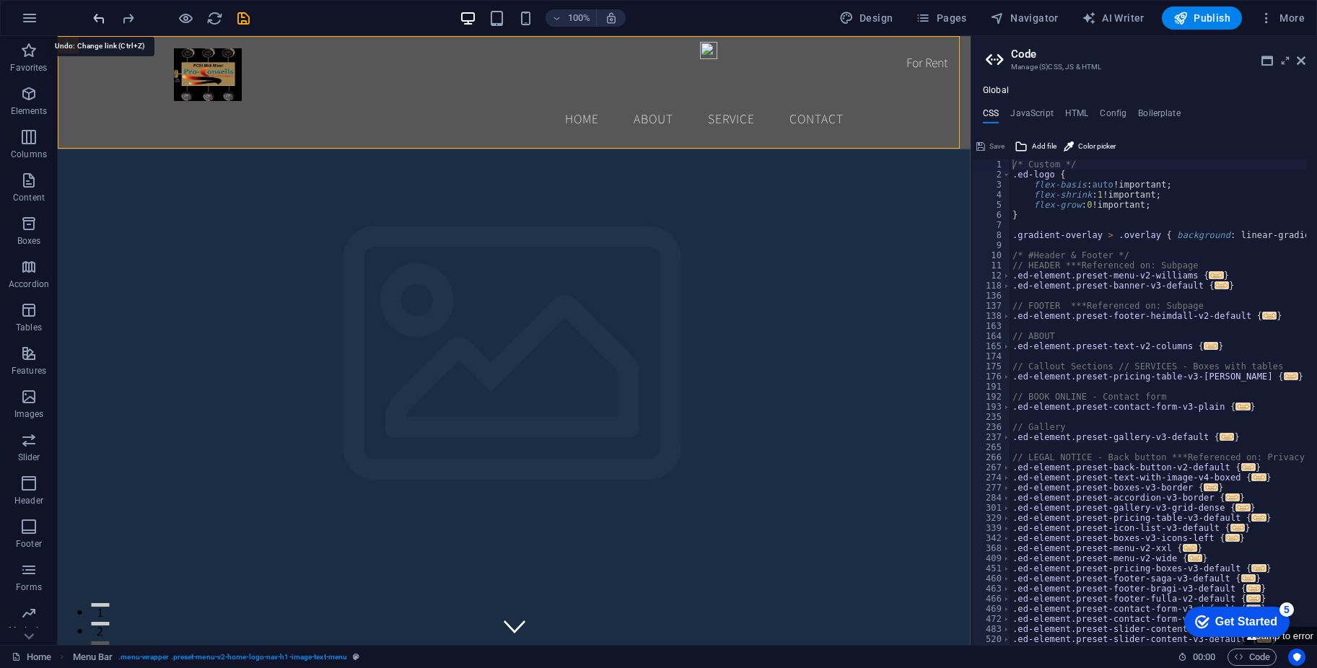
click at [102, 15] on icon "undo" at bounding box center [99, 18] width 17 height 17
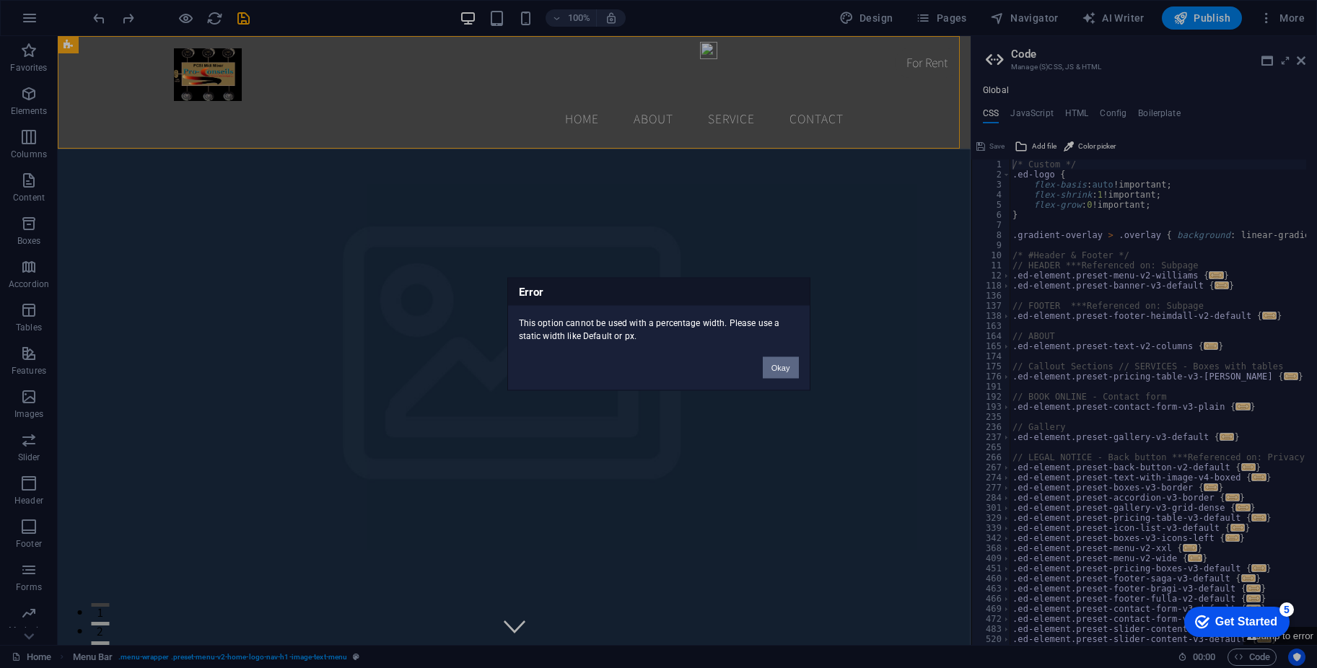
click at [783, 372] on button "Okay" at bounding box center [781, 368] width 36 height 22
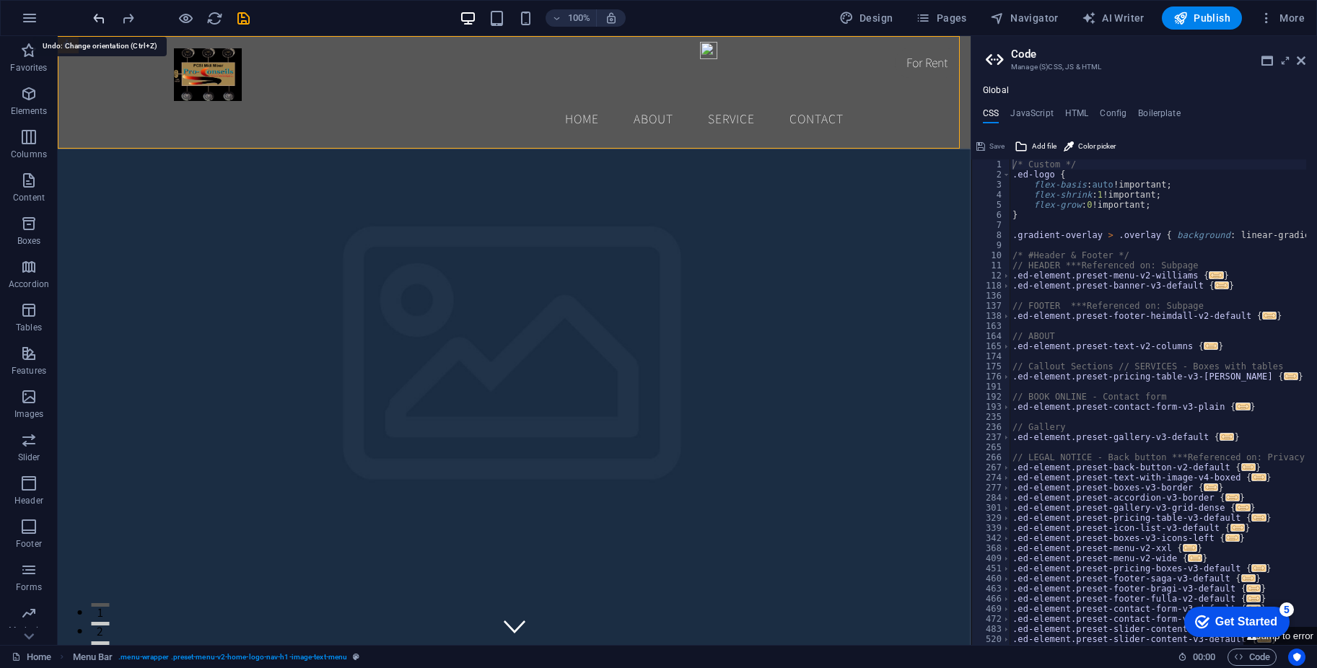
click at [99, 17] on icon "undo" at bounding box center [99, 18] width 17 height 17
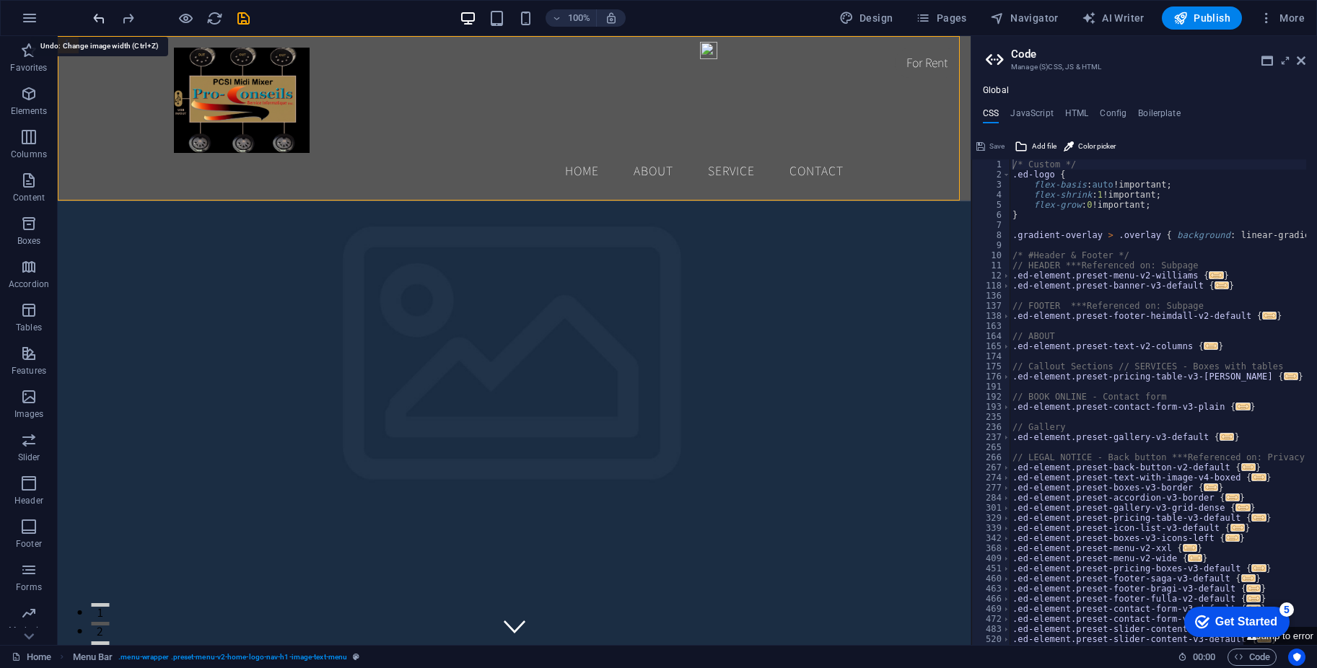
click at [99, 17] on icon "undo" at bounding box center [99, 18] width 17 height 17
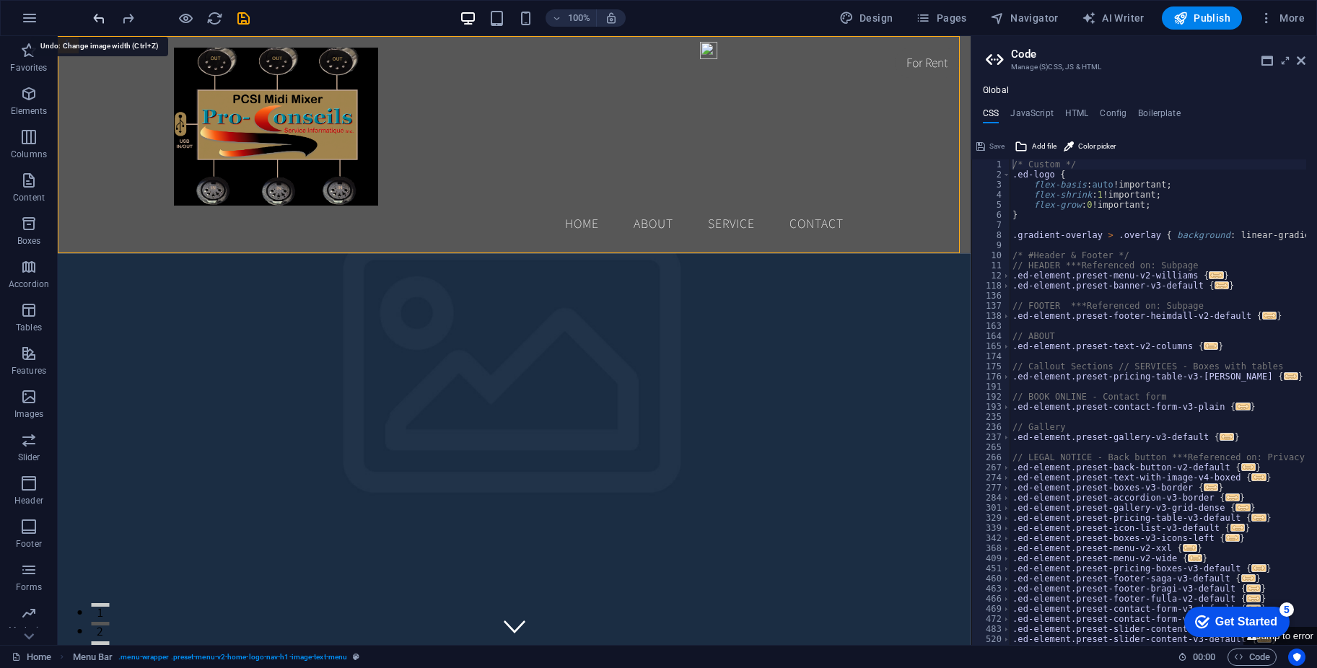
click at [99, 17] on icon "undo" at bounding box center [99, 18] width 17 height 17
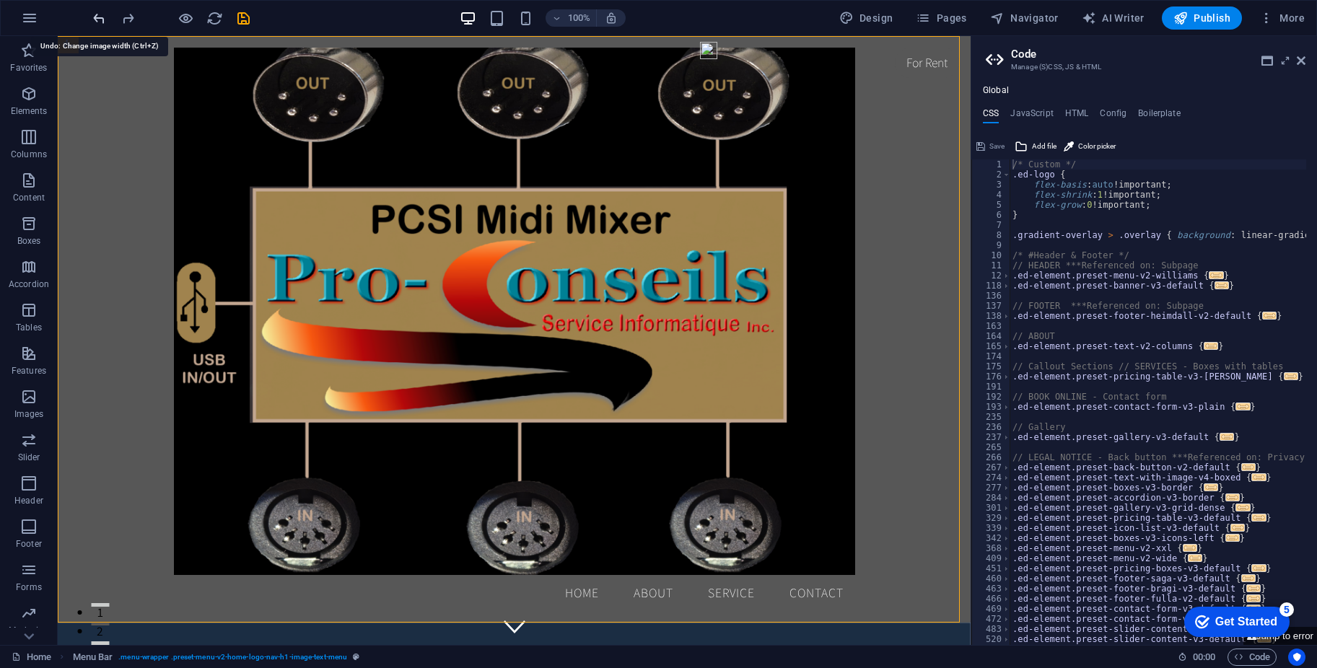
click at [99, 17] on icon "undo" at bounding box center [99, 18] width 17 height 17
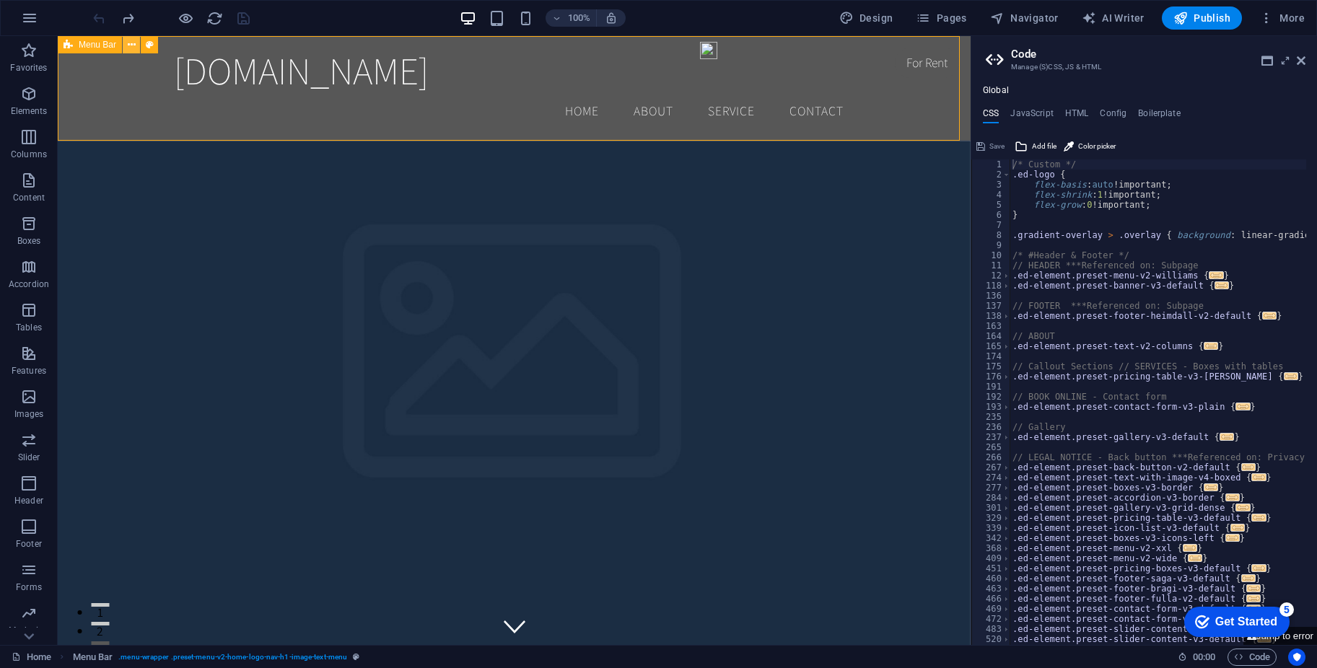
click at [0, 0] on icon at bounding box center [0, 0] width 0 height 0
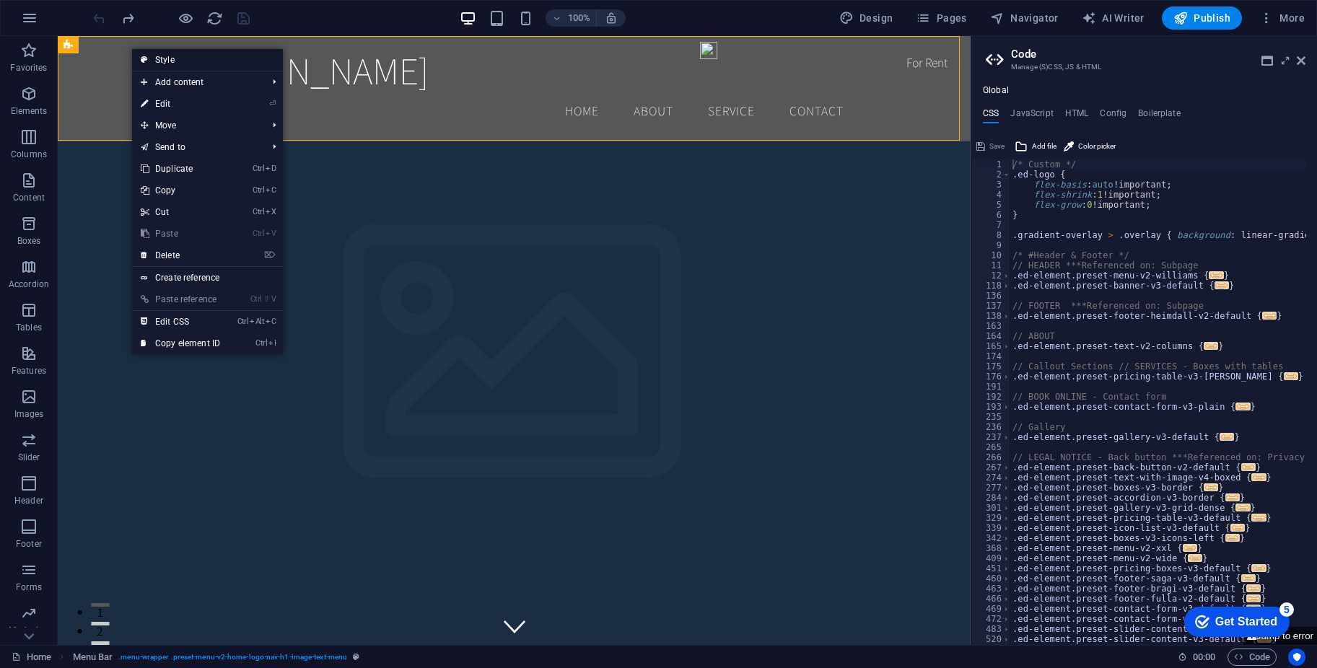
click at [163, 55] on link "Style" at bounding box center [207, 60] width 151 height 22
select select "rem"
select select "preset-menu-v2-home-logo-nav-h1-image-text-menu"
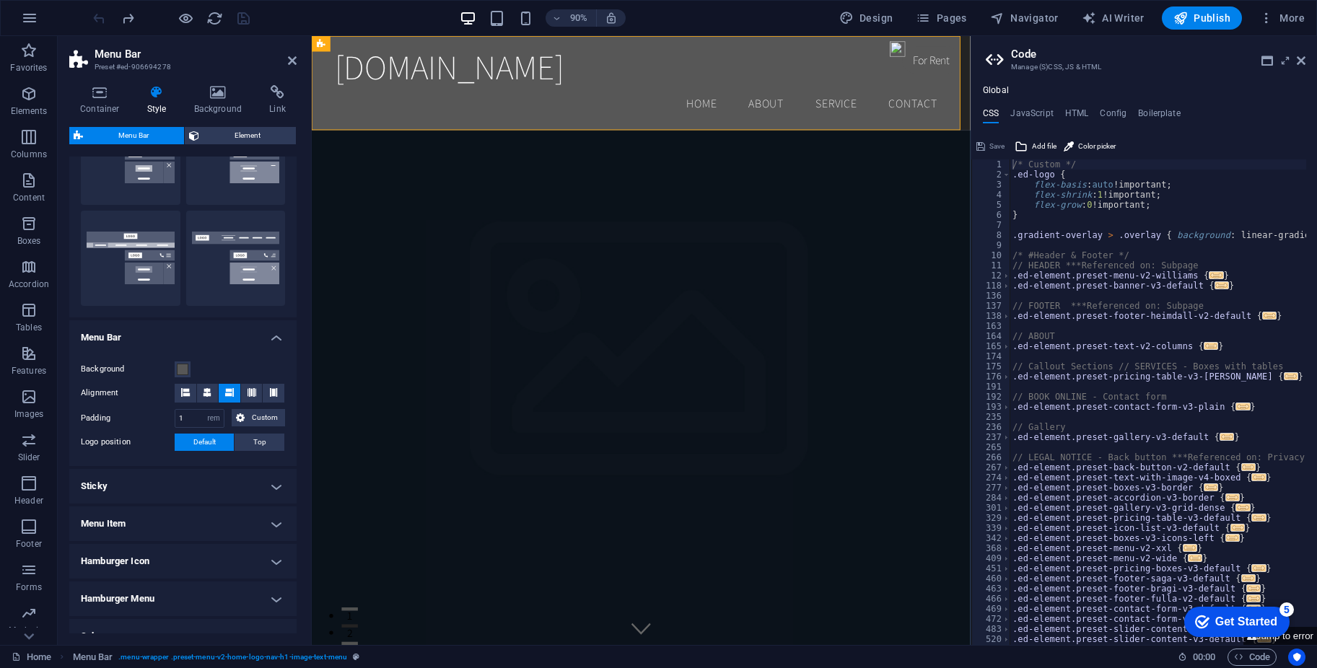
scroll to position [287, 0]
click at [185, 391] on icon at bounding box center [185, 391] width 9 height 9
click at [203, 392] on icon at bounding box center [207, 391] width 9 height 9
click at [225, 392] on icon at bounding box center [229, 391] width 9 height 9
click at [265, 442] on button "Top" at bounding box center [259, 441] width 50 height 17
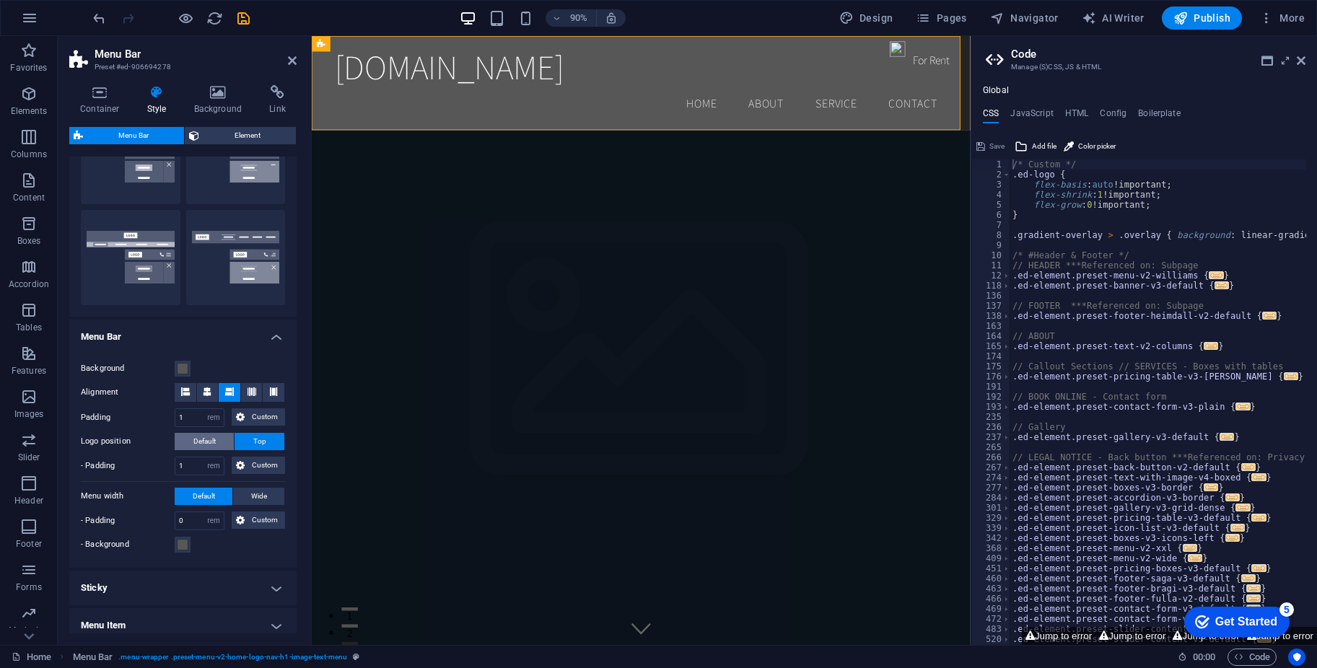
click at [203, 444] on span "Default" at bounding box center [204, 441] width 22 height 17
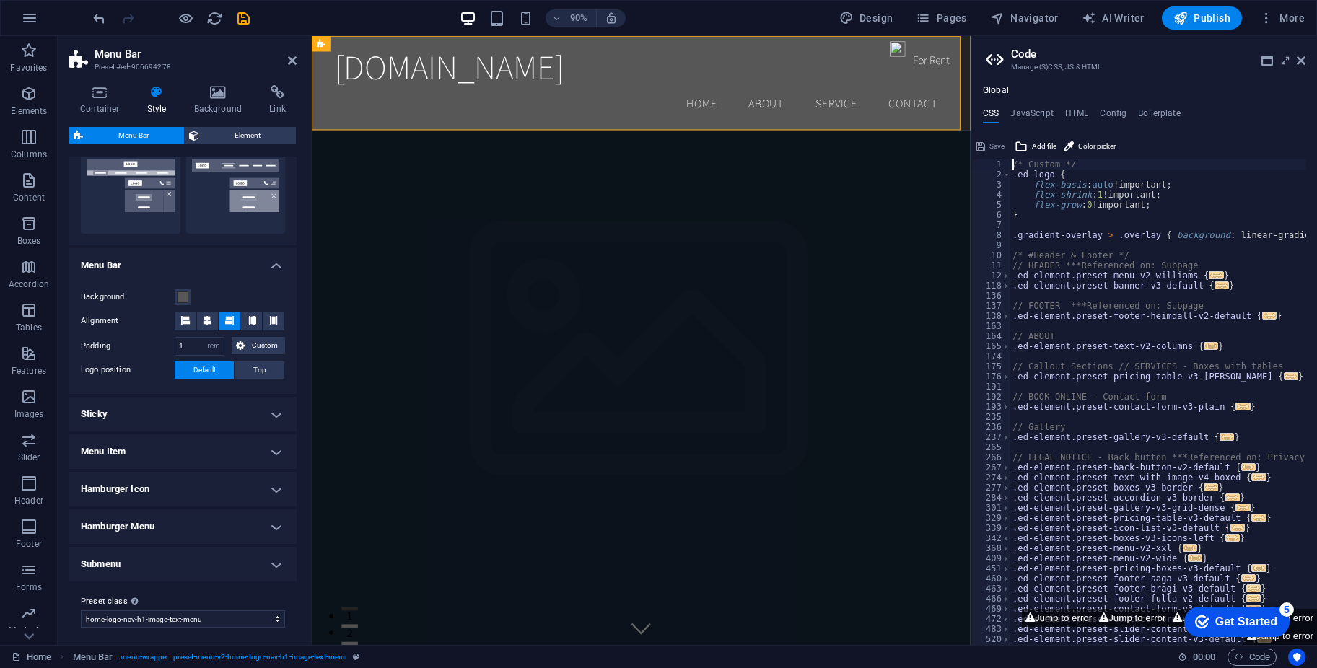
scroll to position [359, 0]
click at [271, 416] on h4 "Sticky" at bounding box center [182, 413] width 227 height 35
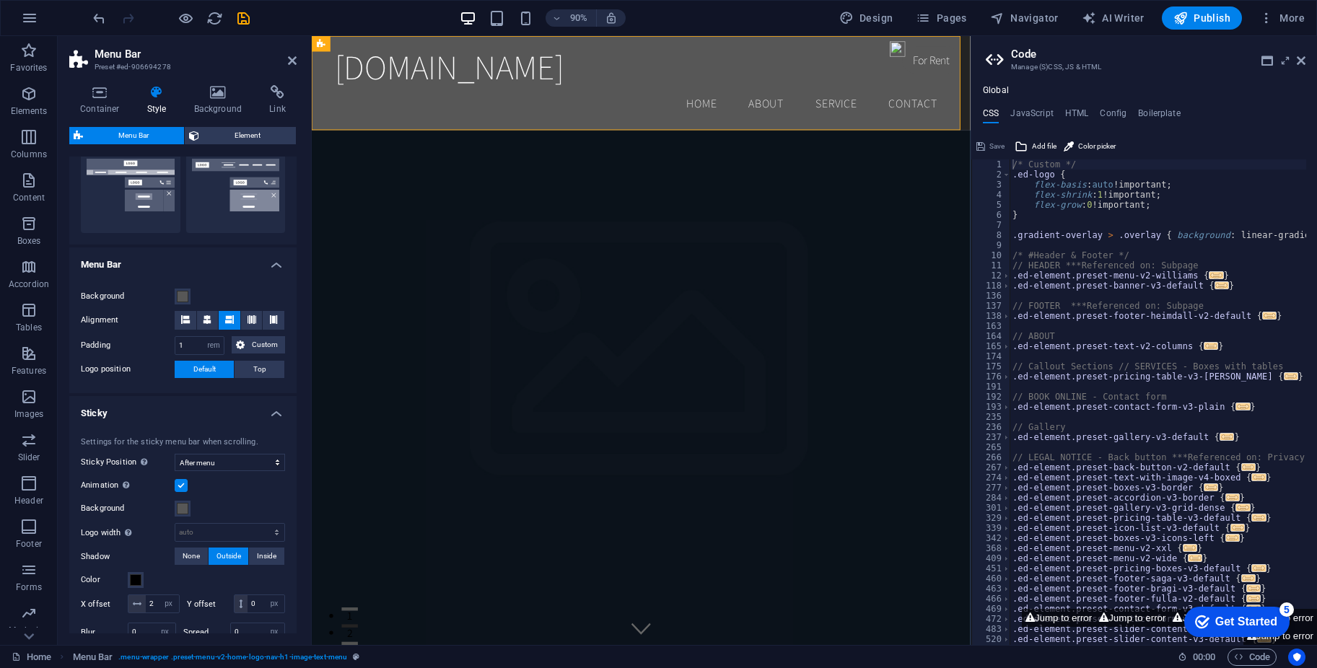
click at [275, 416] on h4 "Sticky" at bounding box center [182, 409] width 227 height 26
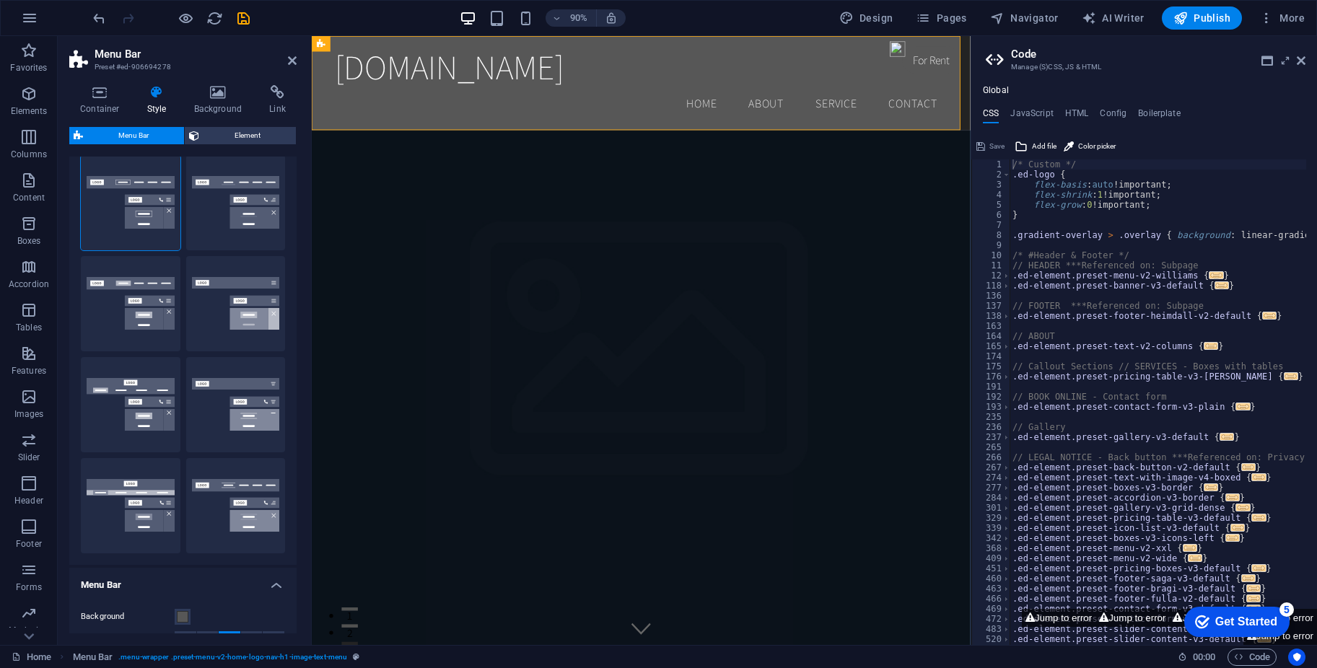
scroll to position [0, 0]
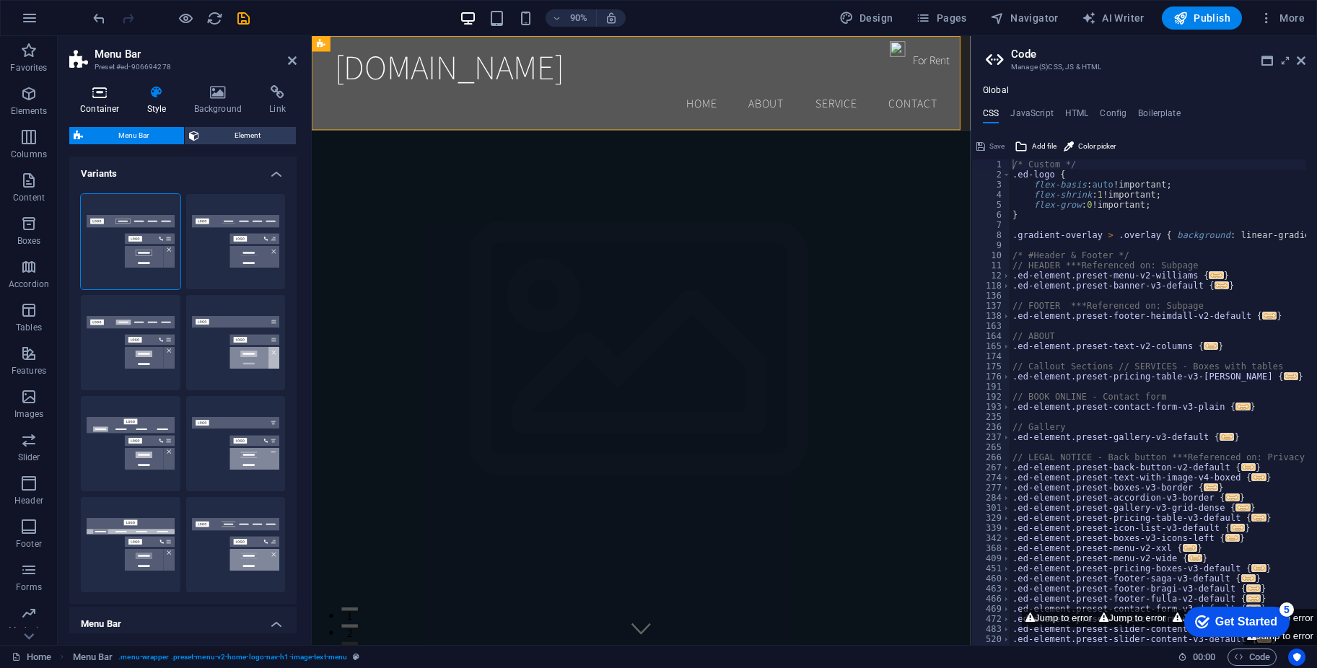
click at [100, 97] on icon at bounding box center [99, 92] width 61 height 14
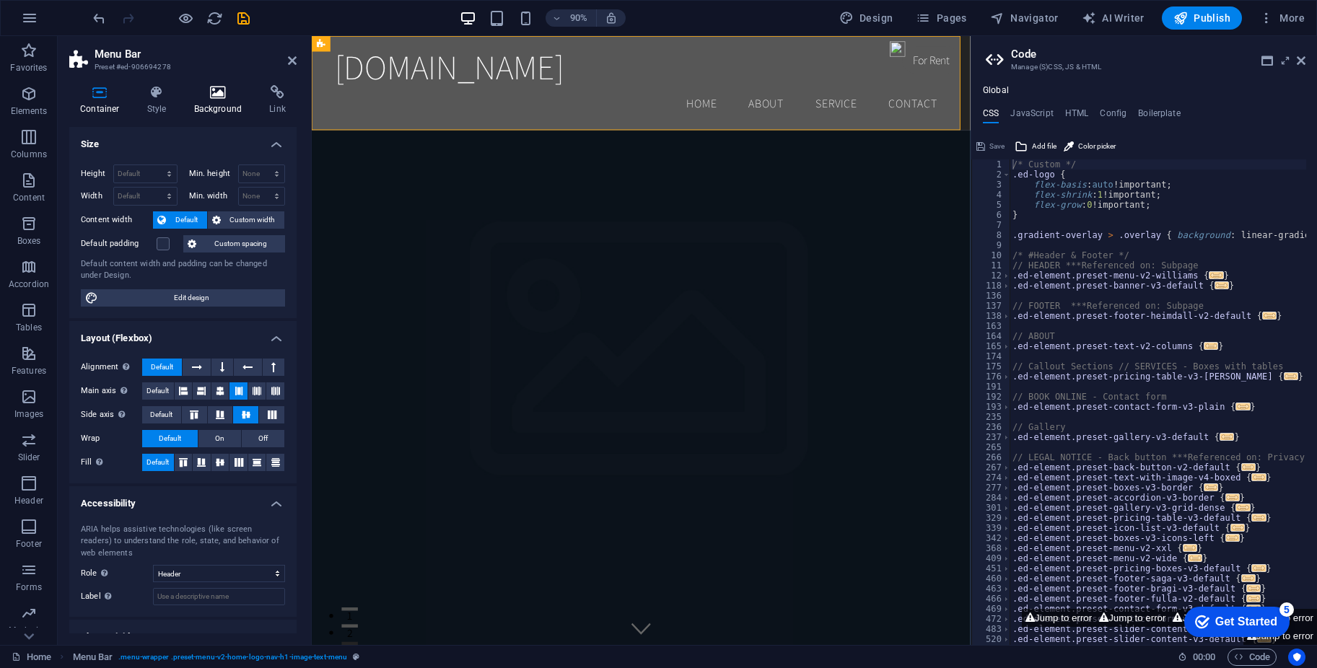
click at [214, 89] on icon at bounding box center [218, 92] width 70 height 14
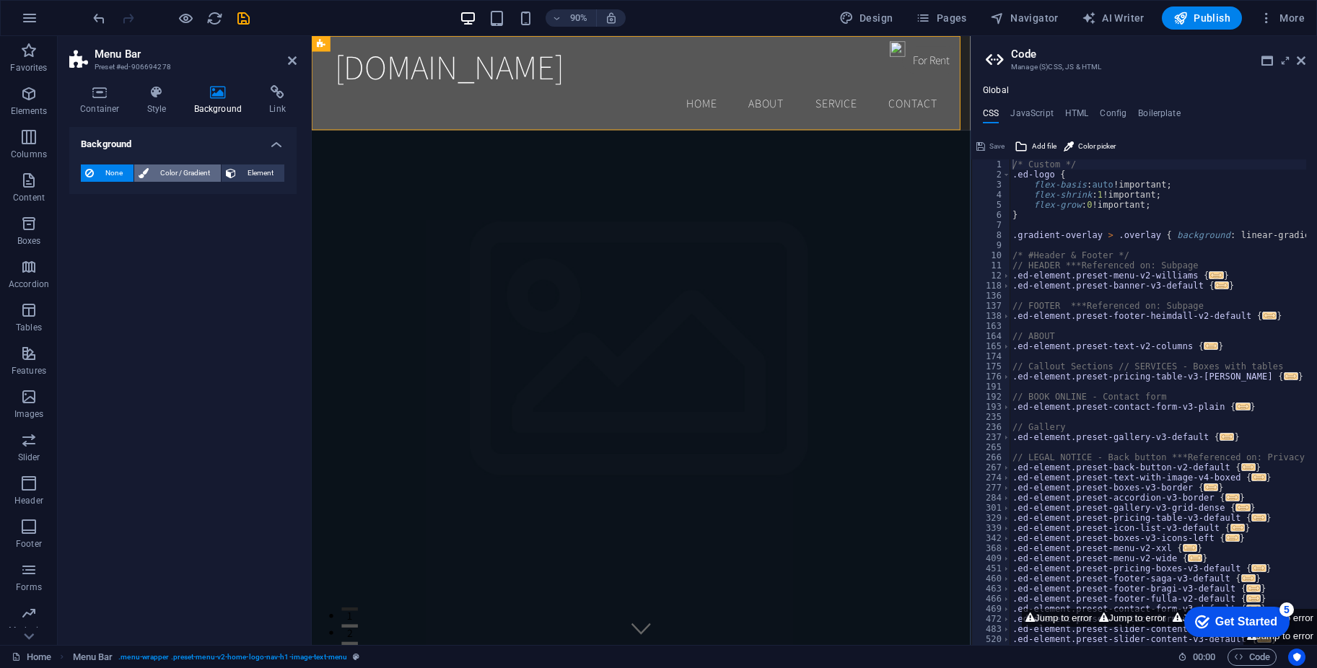
click at [184, 170] on span "Color / Gradient" at bounding box center [184, 173] width 63 height 17
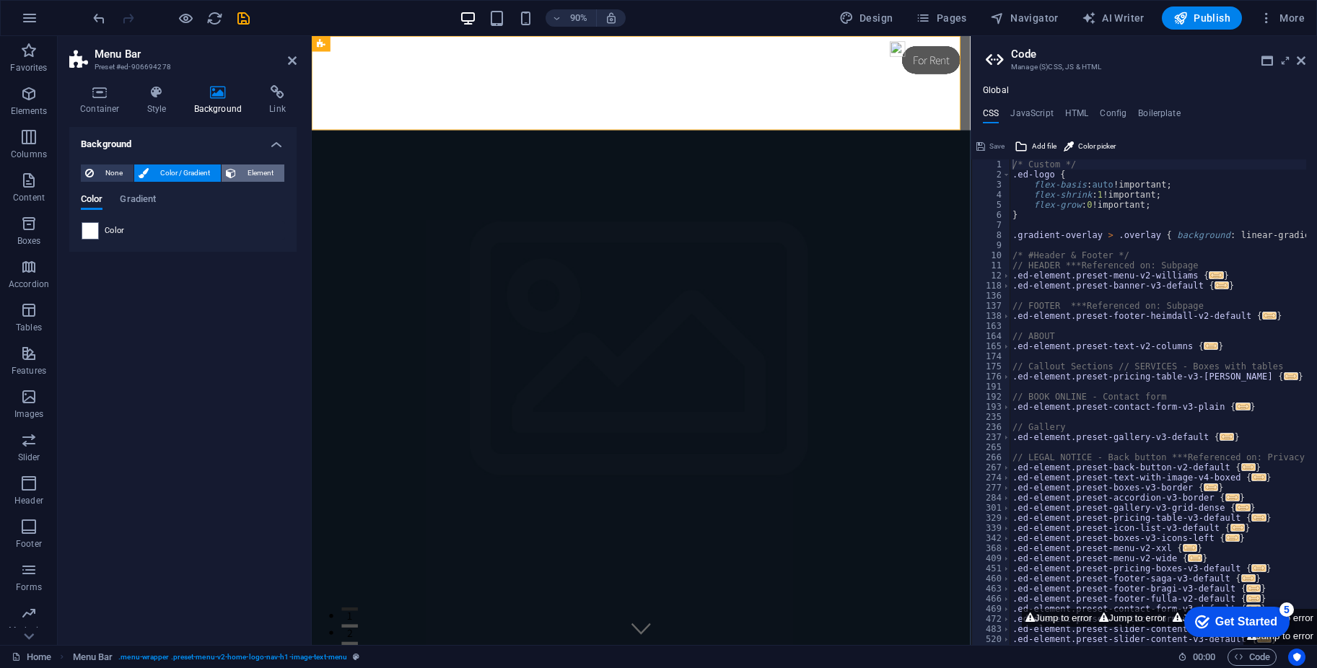
click at [258, 170] on span "Element" at bounding box center [260, 173] width 40 height 17
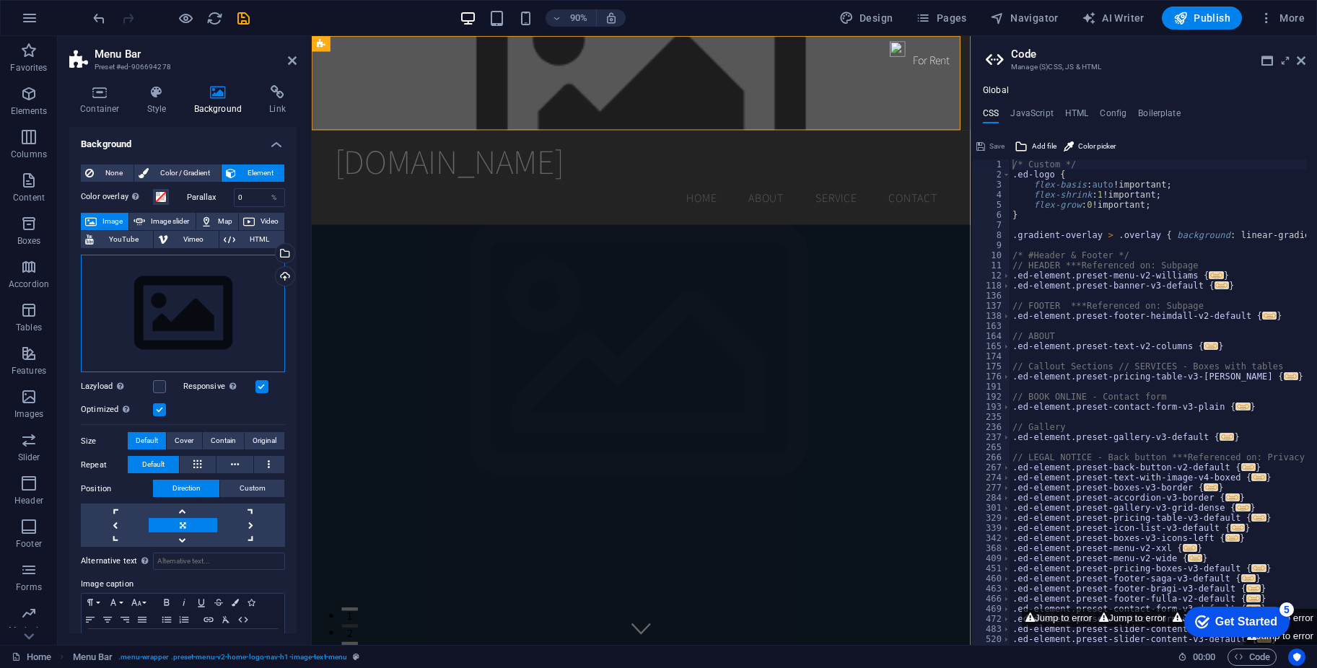
click at [165, 303] on div "Drag files here, click to choose files or select files from Files or our free s…" at bounding box center [183, 314] width 204 height 118
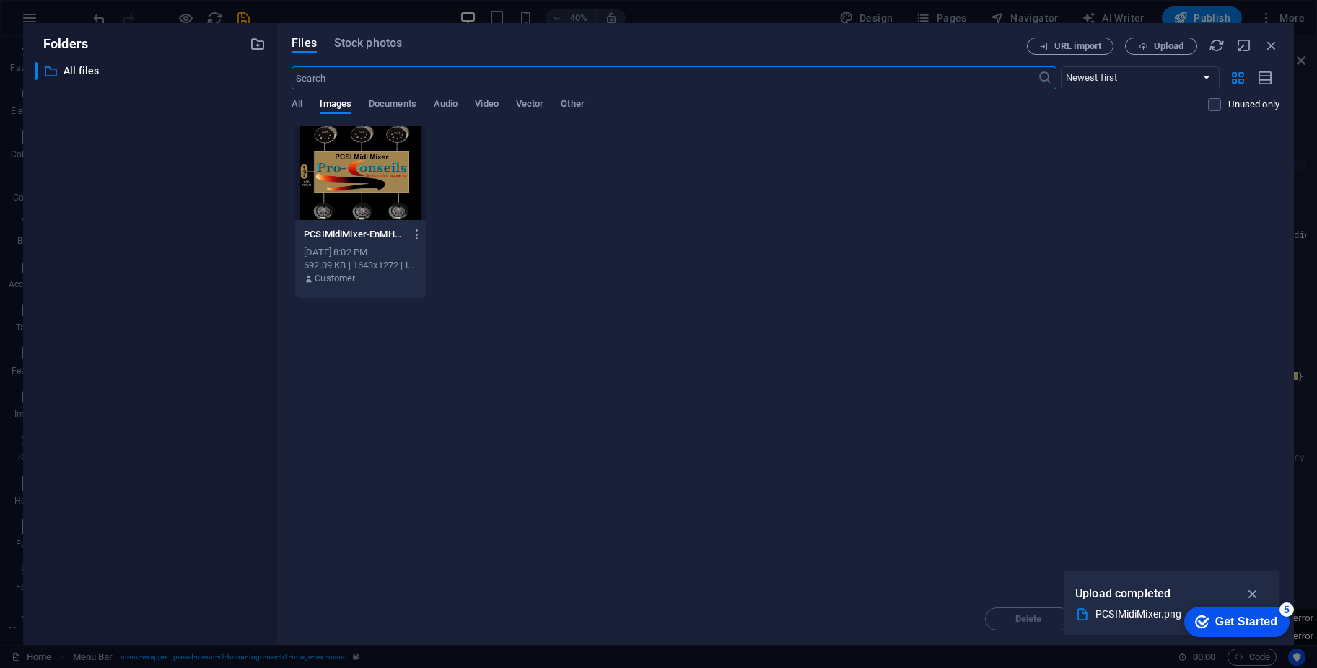
click at [372, 188] on div at bounding box center [360, 173] width 131 height 94
click at [1252, 590] on icon "button" at bounding box center [1253, 594] width 17 height 16
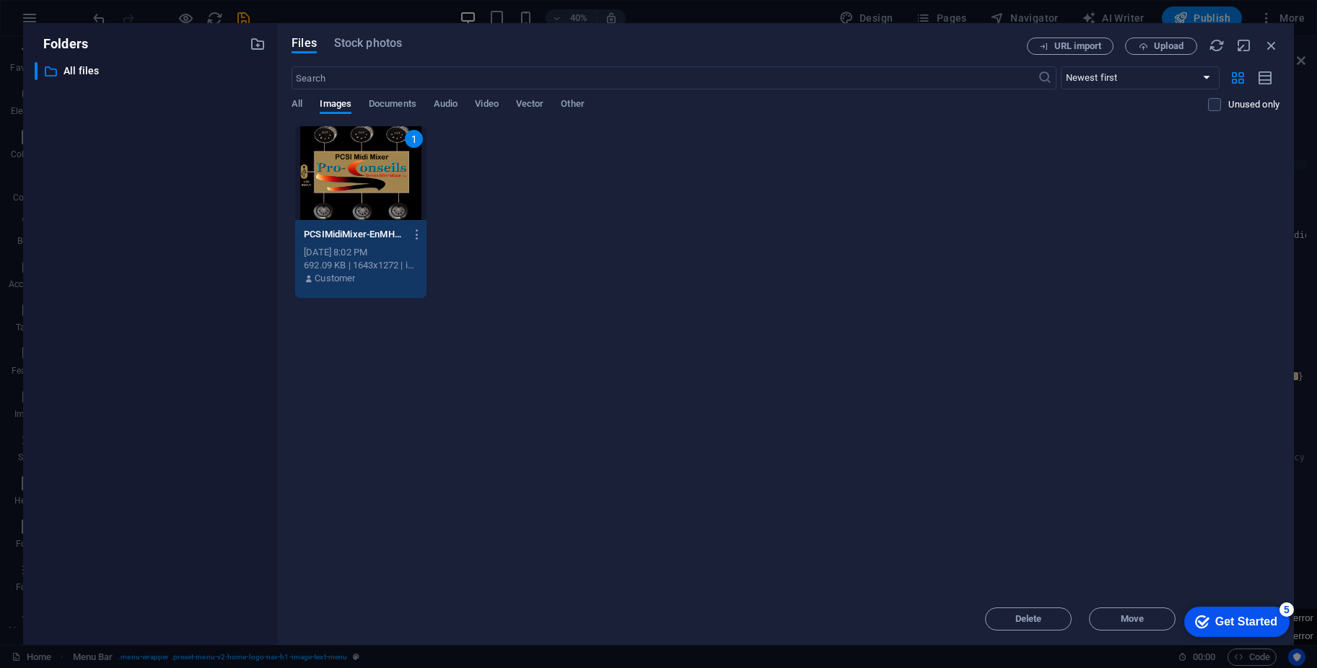
click at [354, 171] on div "1" at bounding box center [360, 173] width 131 height 94
click at [345, 180] on div at bounding box center [360, 173] width 131 height 94
click at [352, 183] on div "1" at bounding box center [360, 173] width 131 height 94
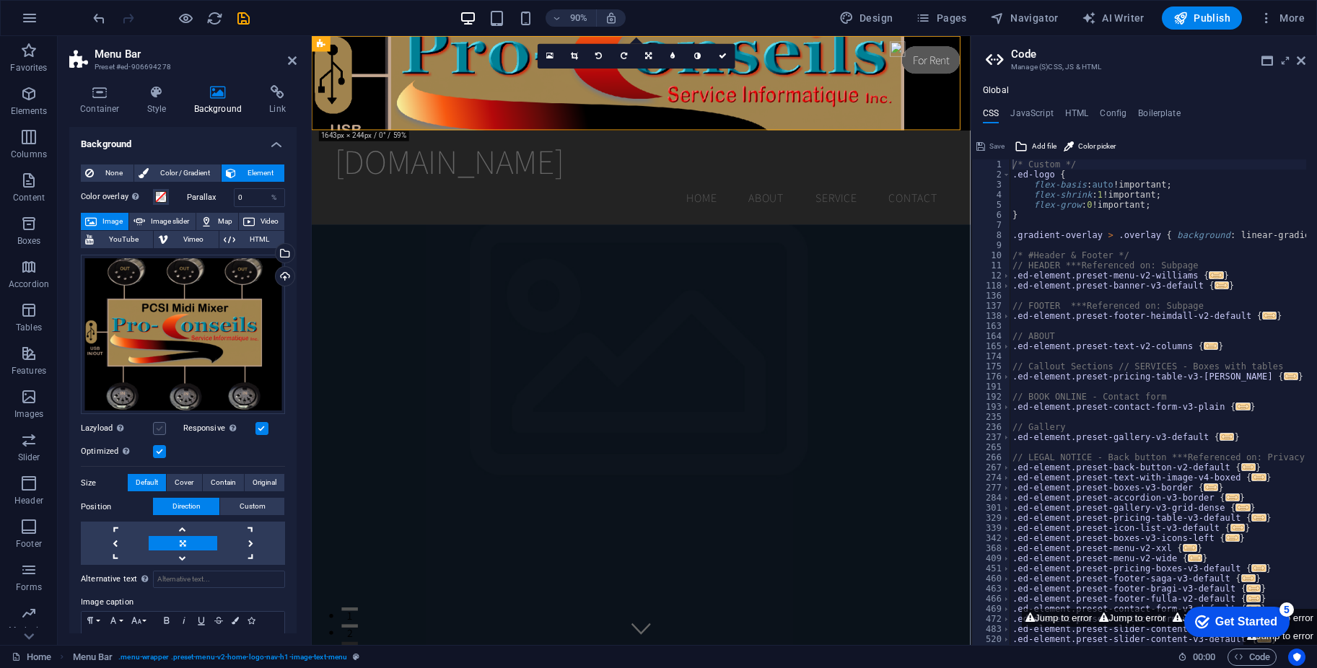
click at [157, 428] on label at bounding box center [159, 428] width 13 height 13
click at [0, 0] on input "Lazyload Loading images after the page loads improves page speed." at bounding box center [0, 0] width 0 height 0
click at [157, 428] on label at bounding box center [159, 428] width 13 height 13
click at [0, 0] on input "Lazyload Loading images after the page loads improves page speed." at bounding box center [0, 0] width 0 height 0
click at [84, 478] on label "Size" at bounding box center [104, 483] width 47 height 17
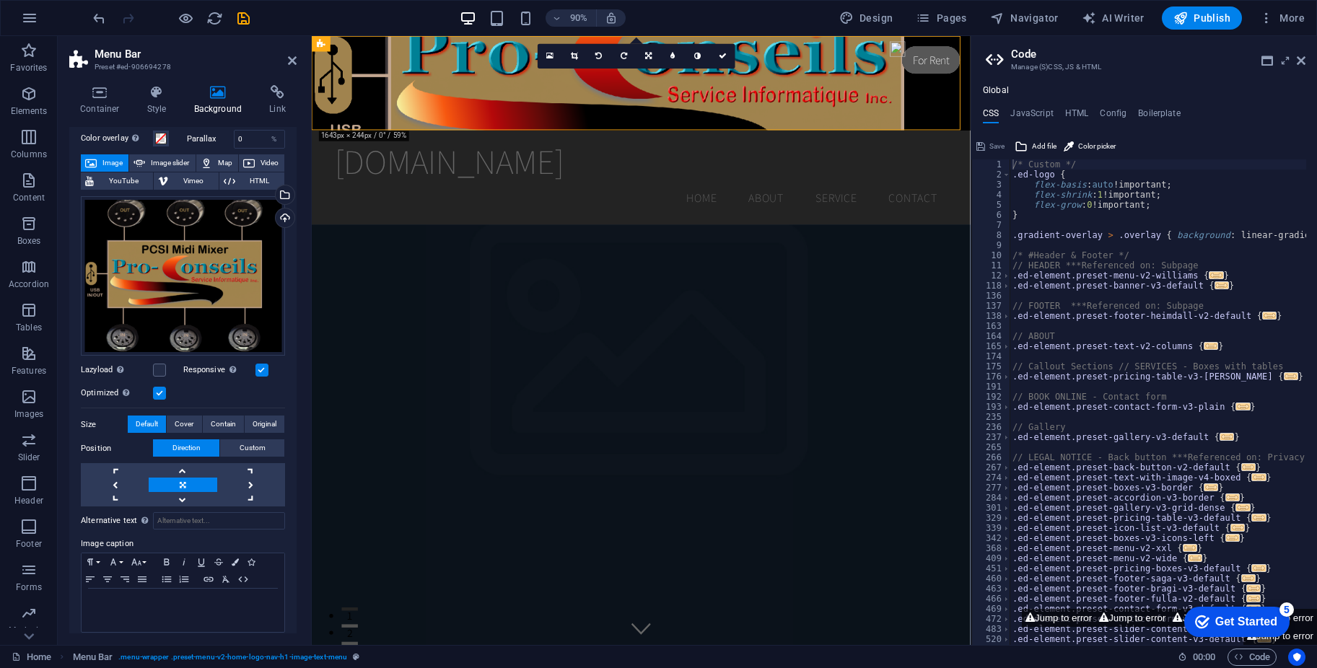
scroll to position [68, 0]
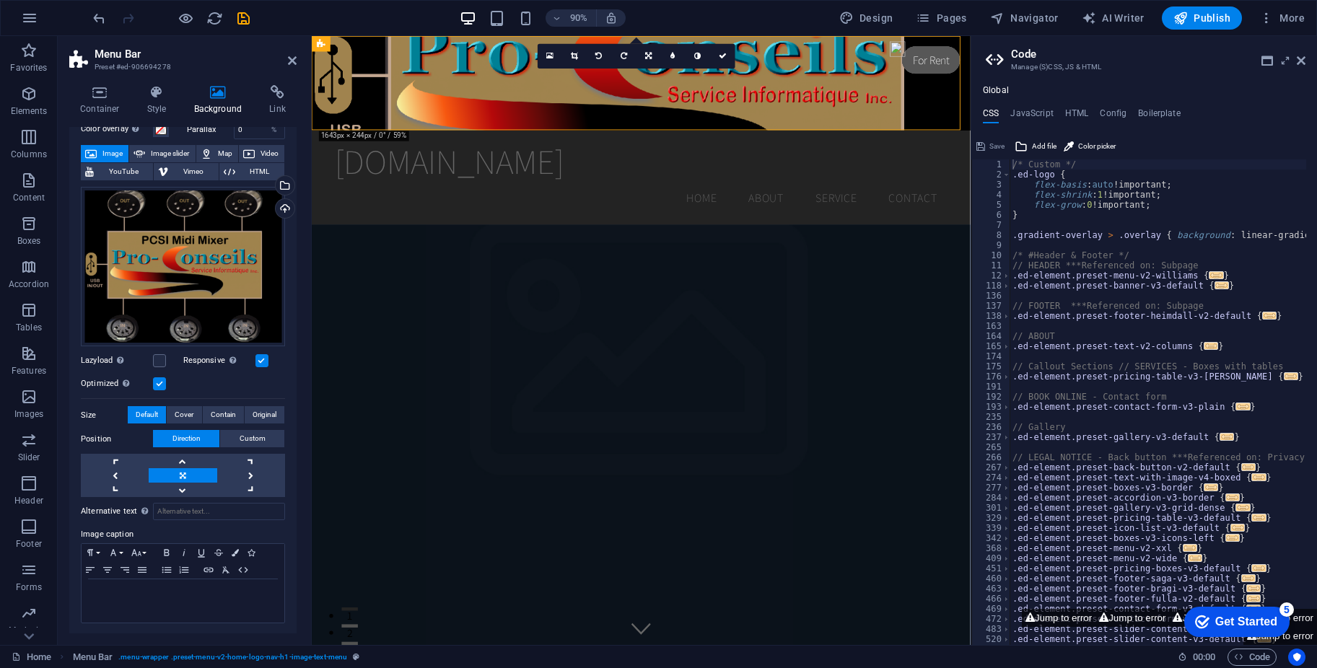
click at [160, 381] on label at bounding box center [159, 383] width 13 height 13
click at [0, 0] on input "Optimized Images are compressed to improve page speed." at bounding box center [0, 0] width 0 height 0
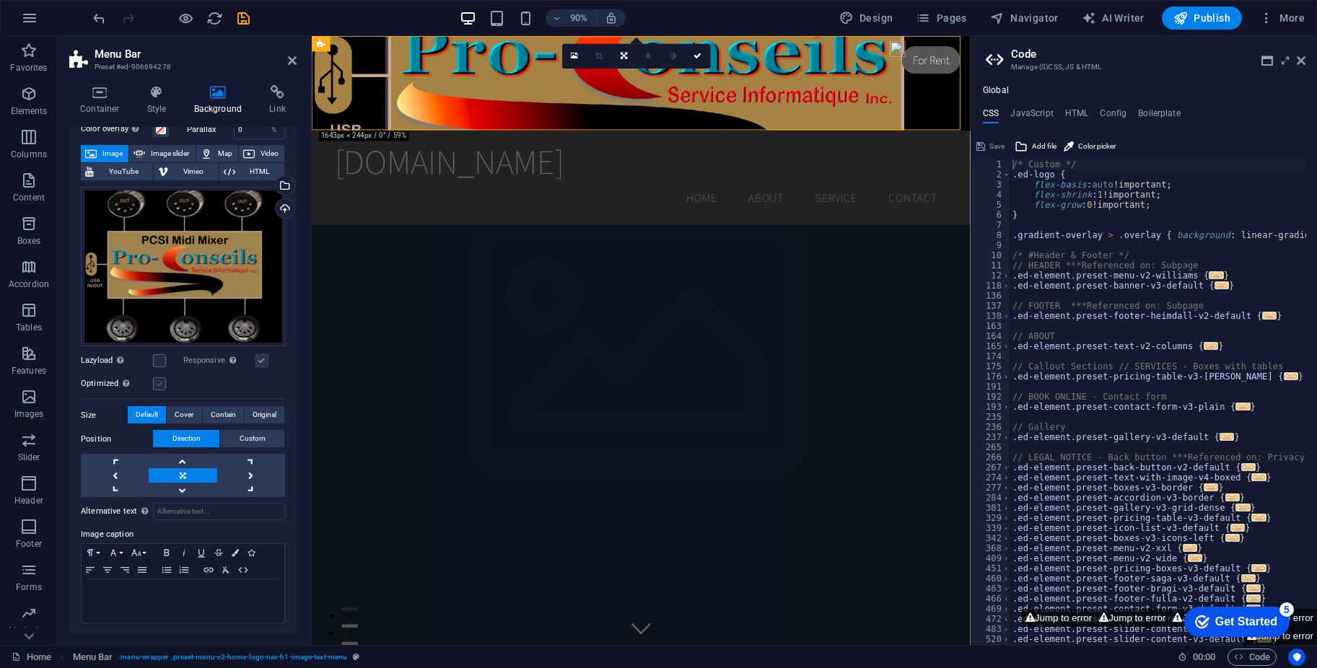
click at [160, 381] on label at bounding box center [159, 383] width 13 height 13
click at [0, 0] on input "Optimized Images are compressed to improve page speed." at bounding box center [0, 0] width 0 height 0
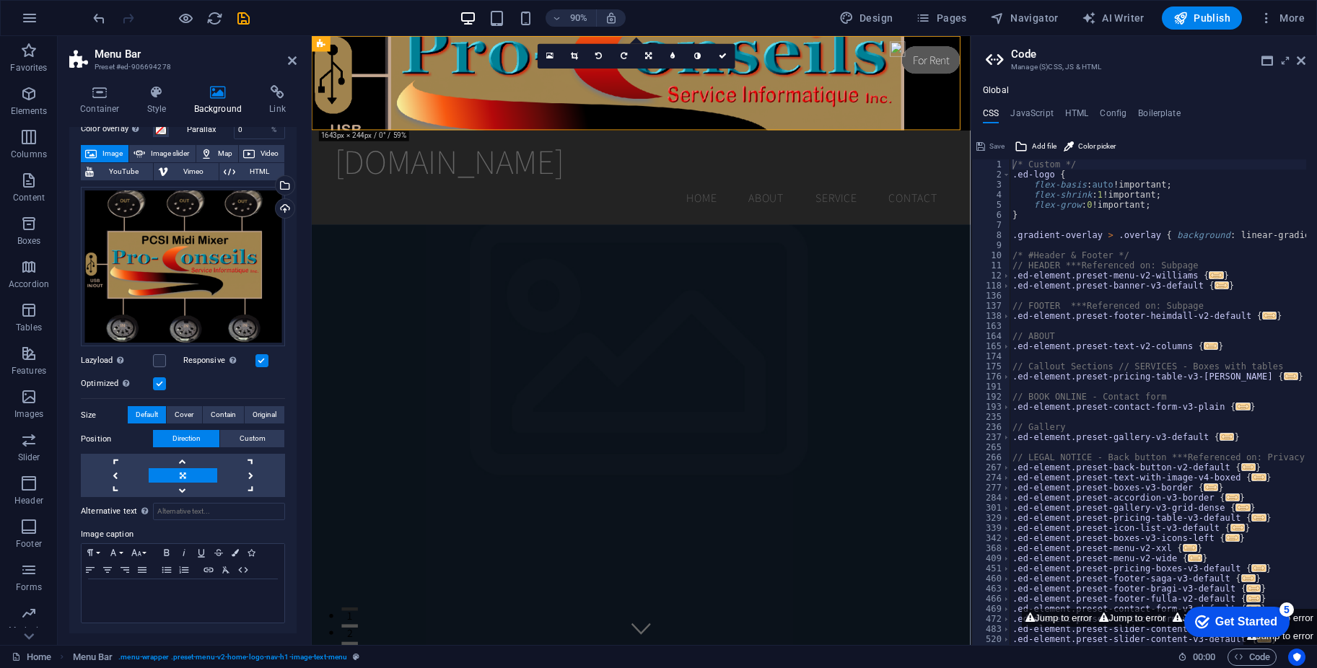
click at [160, 381] on label at bounding box center [159, 383] width 13 height 13
click at [0, 0] on input "Optimized Images are compressed to improve page speed." at bounding box center [0, 0] width 0 height 0
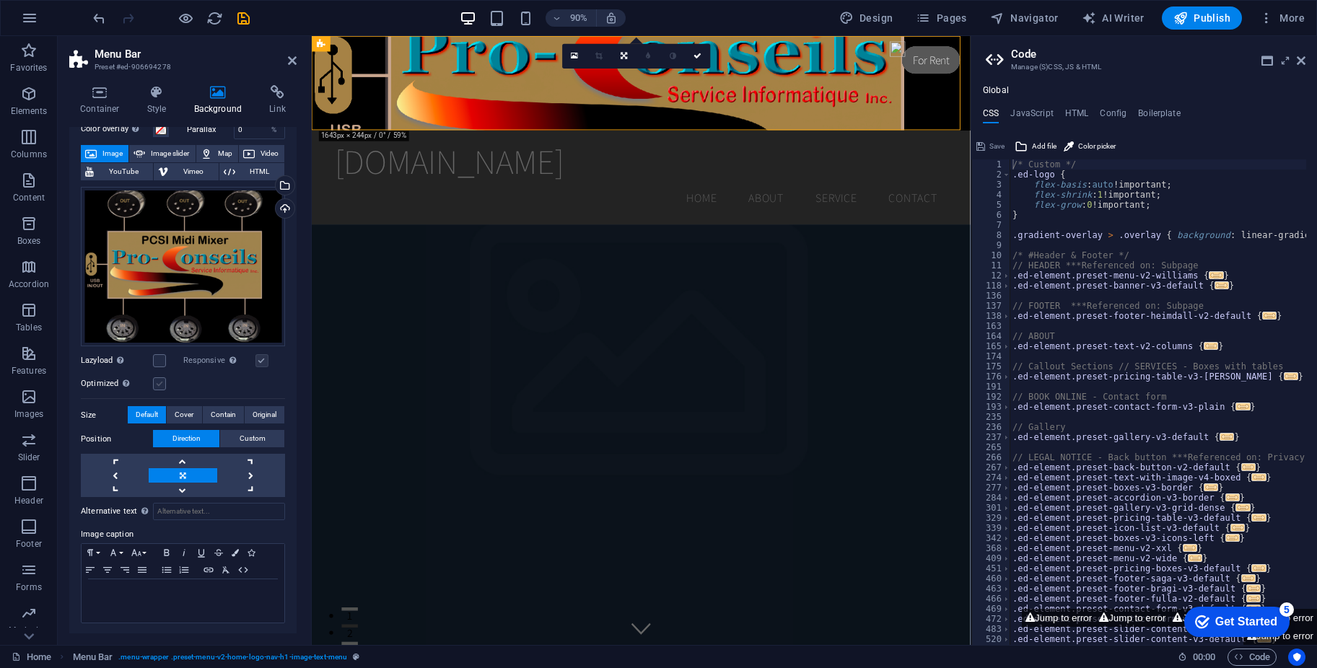
click at [160, 381] on label at bounding box center [159, 383] width 13 height 13
click at [0, 0] on input "Optimized Images are compressed to improve page speed." at bounding box center [0, 0] width 0 height 0
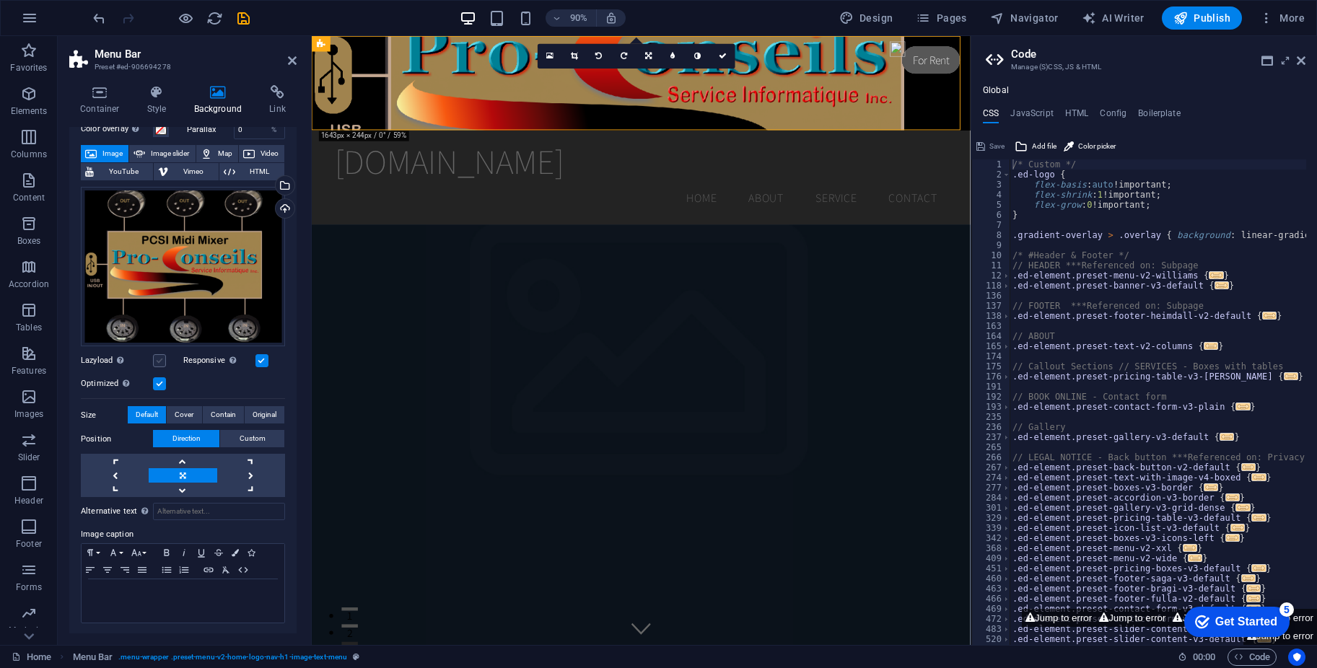
click at [160, 357] on label at bounding box center [159, 360] width 13 height 13
click at [0, 0] on input "Lazyload Loading images after the page loads improves page speed." at bounding box center [0, 0] width 0 height 0
click at [159, 357] on label at bounding box center [159, 360] width 13 height 13
click at [0, 0] on input "Lazyload Loading images after the page loads improves page speed." at bounding box center [0, 0] width 0 height 0
click at [183, 455] on link at bounding box center [183, 461] width 68 height 14
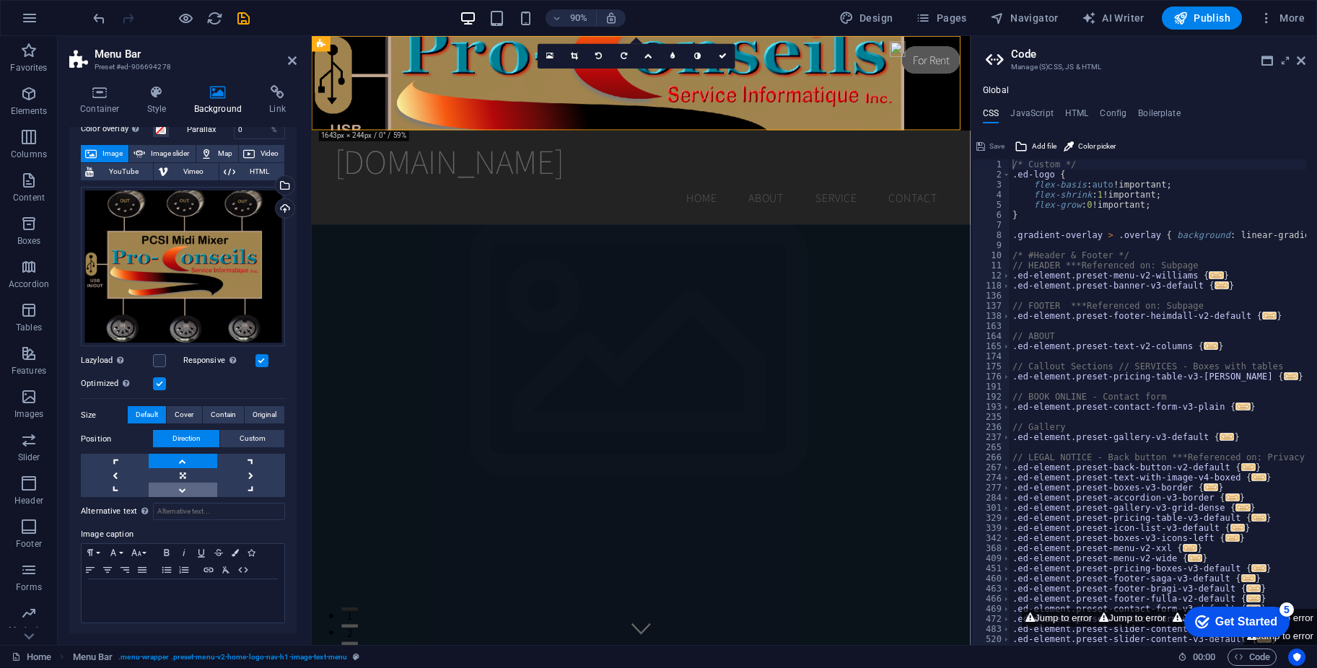
click at [180, 488] on link at bounding box center [183, 490] width 68 height 14
click at [180, 472] on link at bounding box center [183, 475] width 68 height 14
click at [90, 412] on label "Size" at bounding box center [104, 415] width 47 height 17
click at [183, 413] on span "Cover" at bounding box center [184, 414] width 19 height 17
click at [216, 412] on span "Contain" at bounding box center [223, 414] width 25 height 17
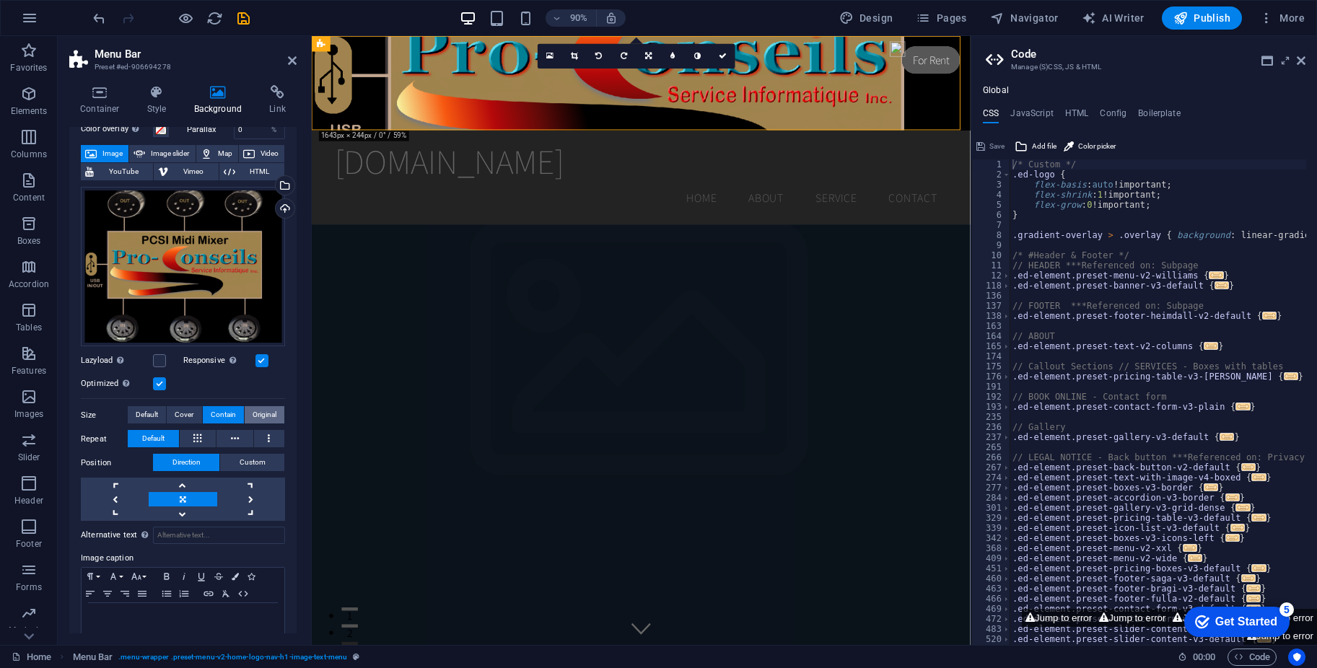
click at [260, 412] on span "Original" at bounding box center [265, 414] width 24 height 17
click at [143, 411] on span "Default" at bounding box center [147, 414] width 22 height 17
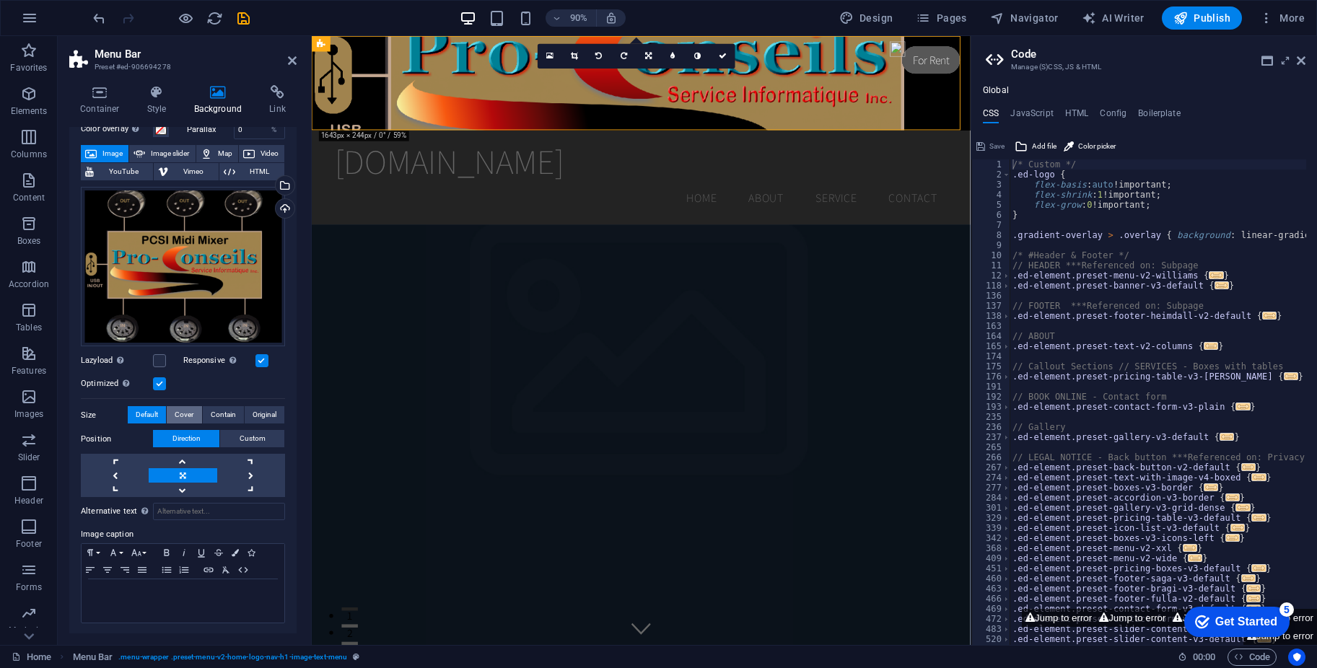
click at [177, 413] on span "Cover" at bounding box center [184, 414] width 19 height 17
click at [139, 413] on span "Default" at bounding box center [147, 414] width 22 height 17
click at [162, 89] on icon at bounding box center [156, 92] width 41 height 14
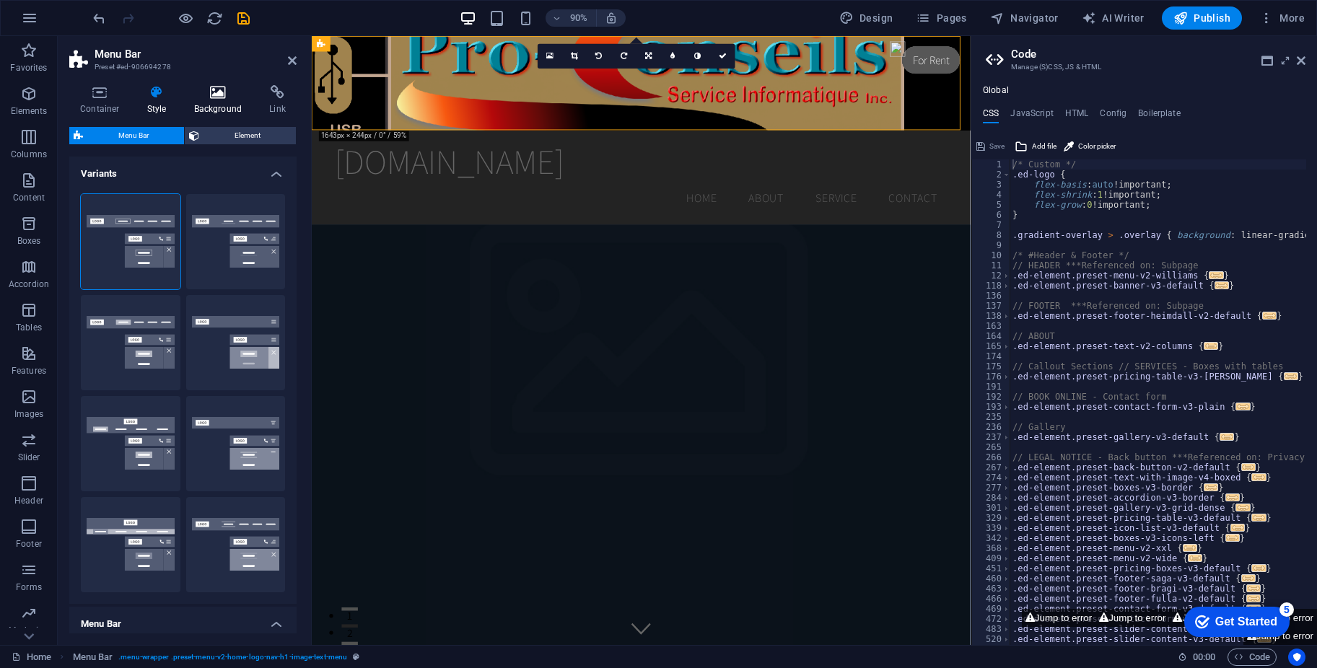
click at [216, 95] on icon at bounding box center [218, 92] width 70 height 14
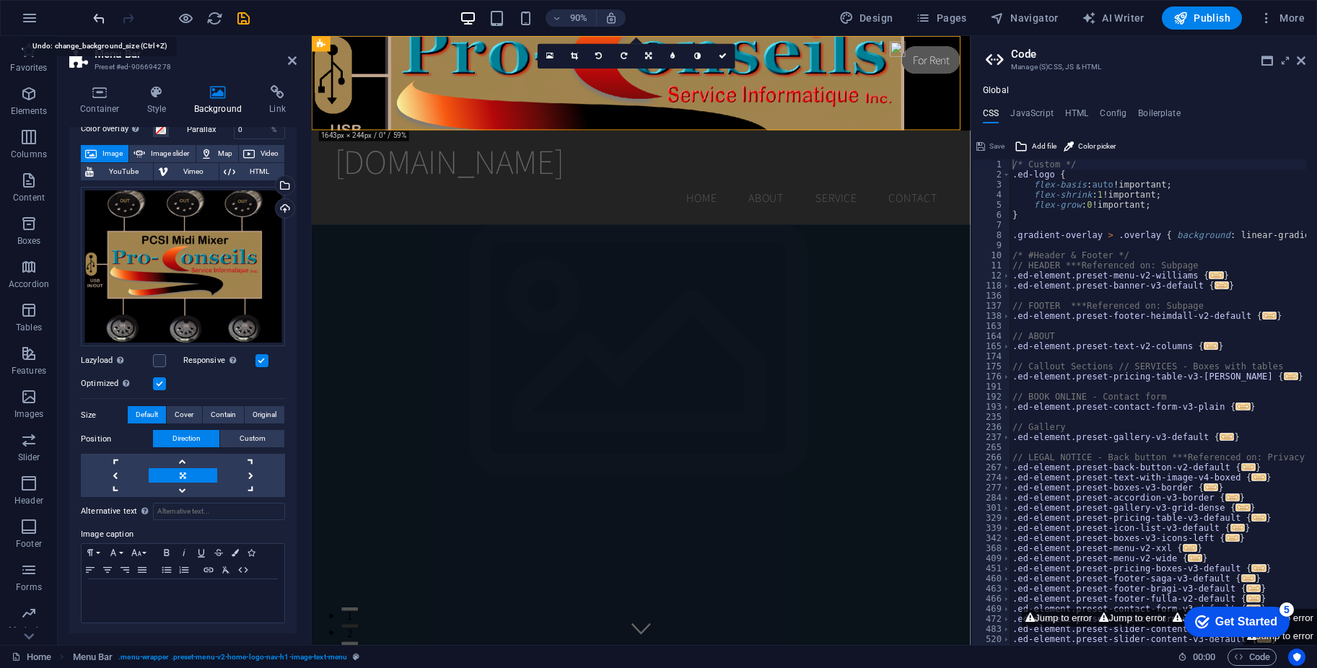
click at [97, 16] on icon "undo" at bounding box center [99, 18] width 17 height 17
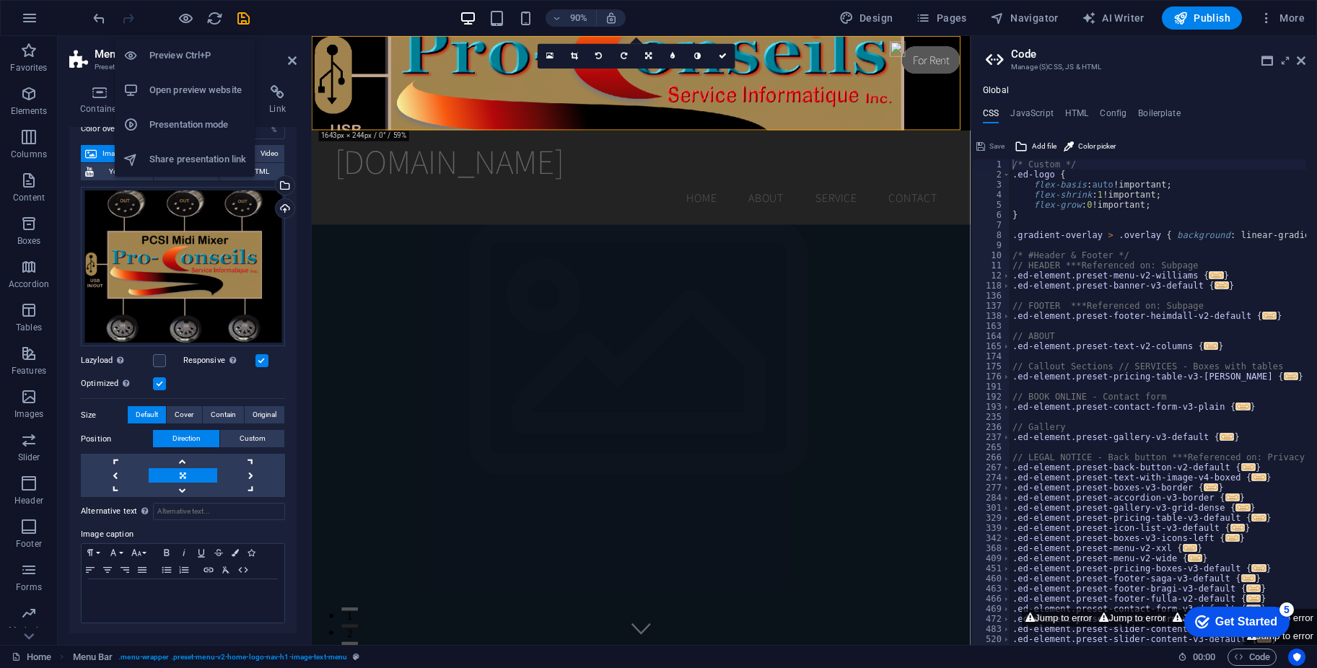
click at [175, 51] on h6 "Preview Ctrl+P" at bounding box center [197, 55] width 97 height 17
